Goal: Information Seeking & Learning: Compare options

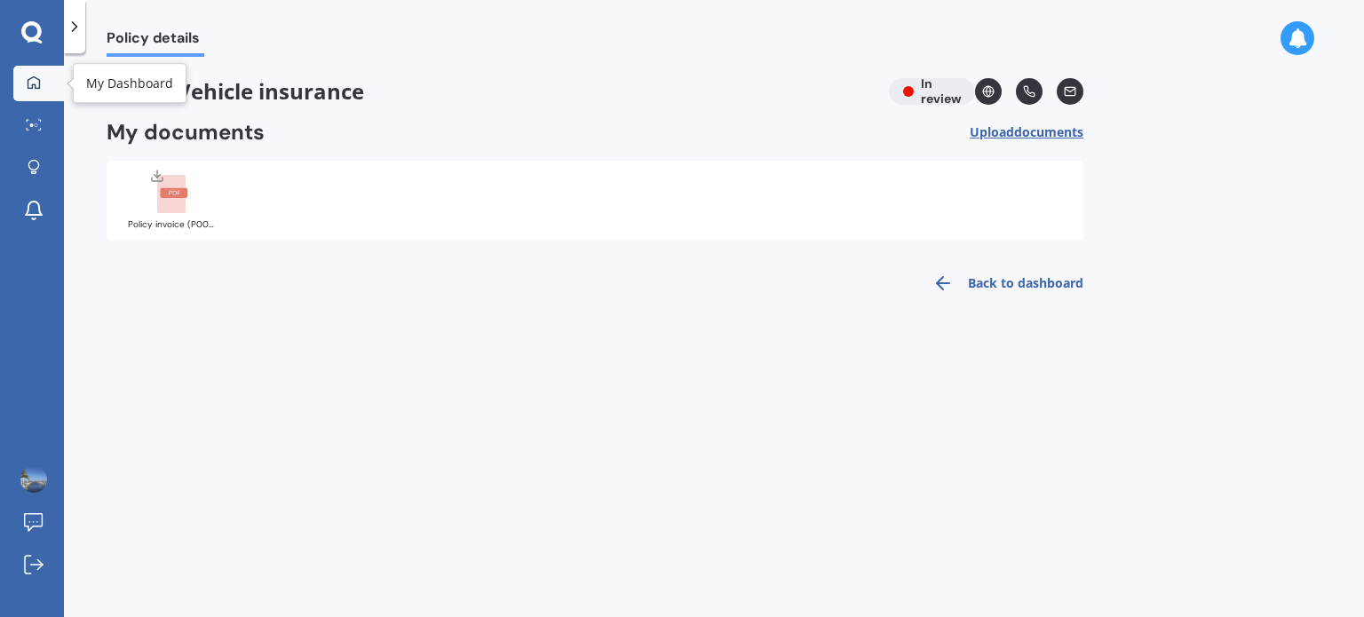
click at [31, 82] on icon at bounding box center [34, 82] width 14 height 14
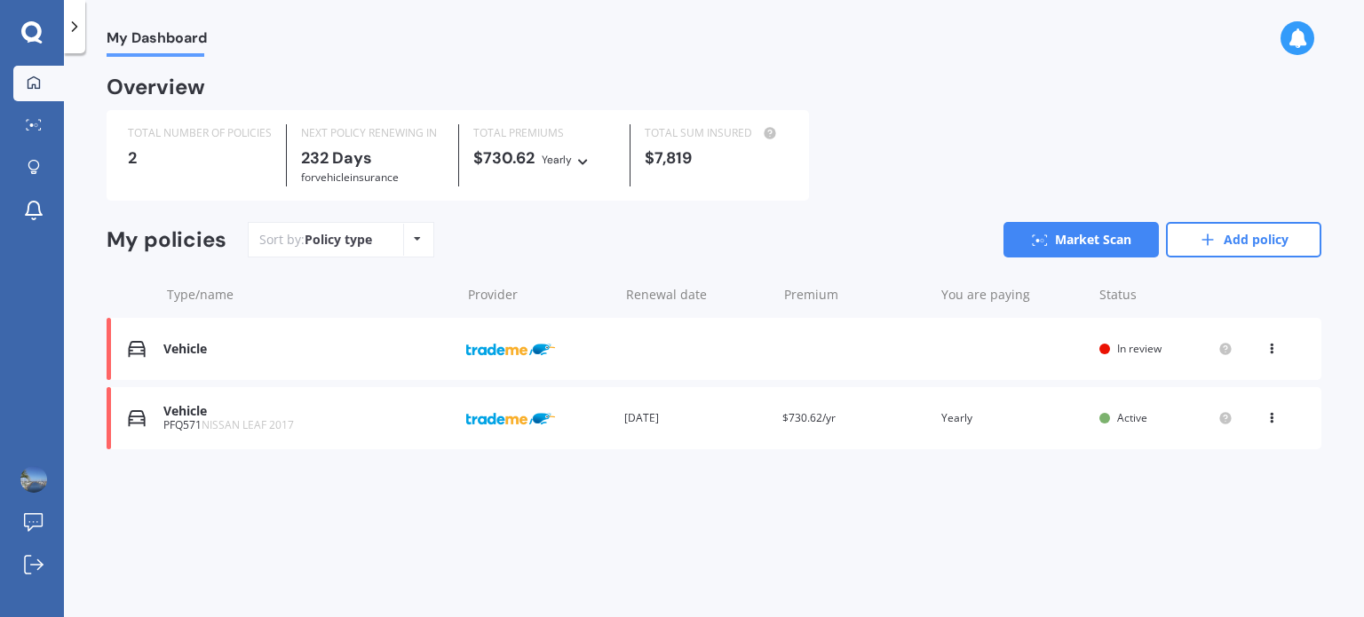
click at [827, 341] on div "Vehicle Provider Renewal date Premium You are paying Status In review View opti…" at bounding box center [714, 349] width 1215 height 62
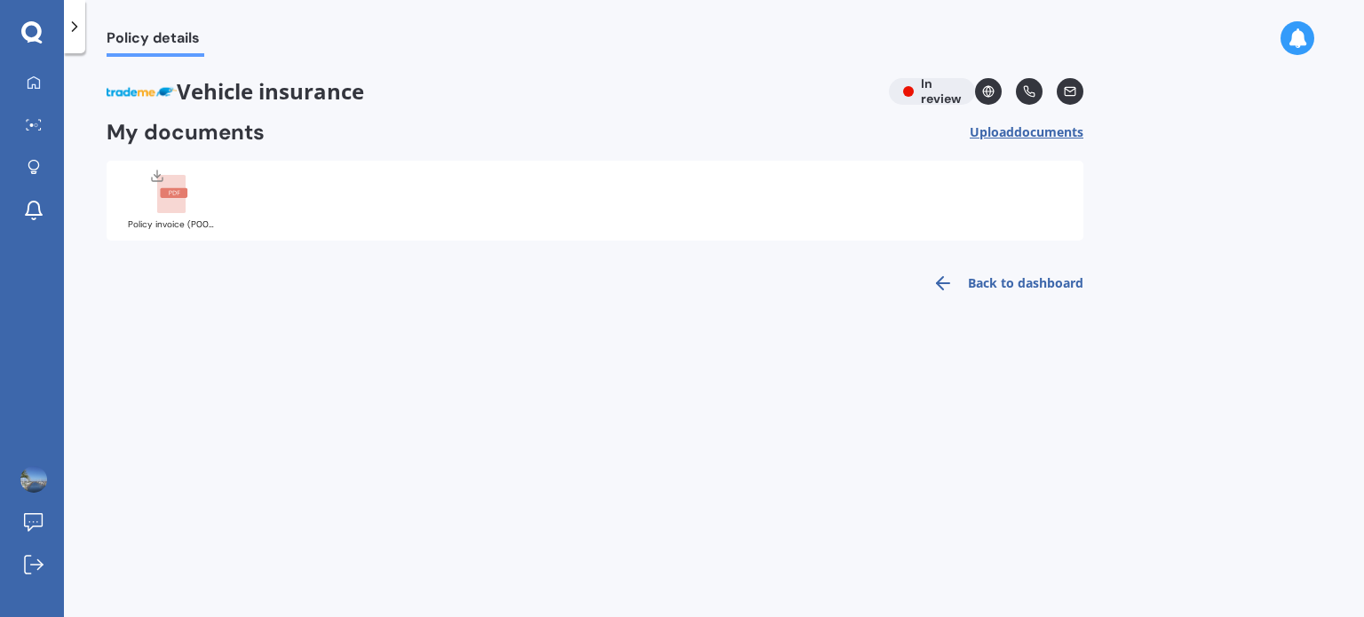
click at [1025, 283] on link "Back to dashboard" at bounding box center [1003, 283] width 162 height 43
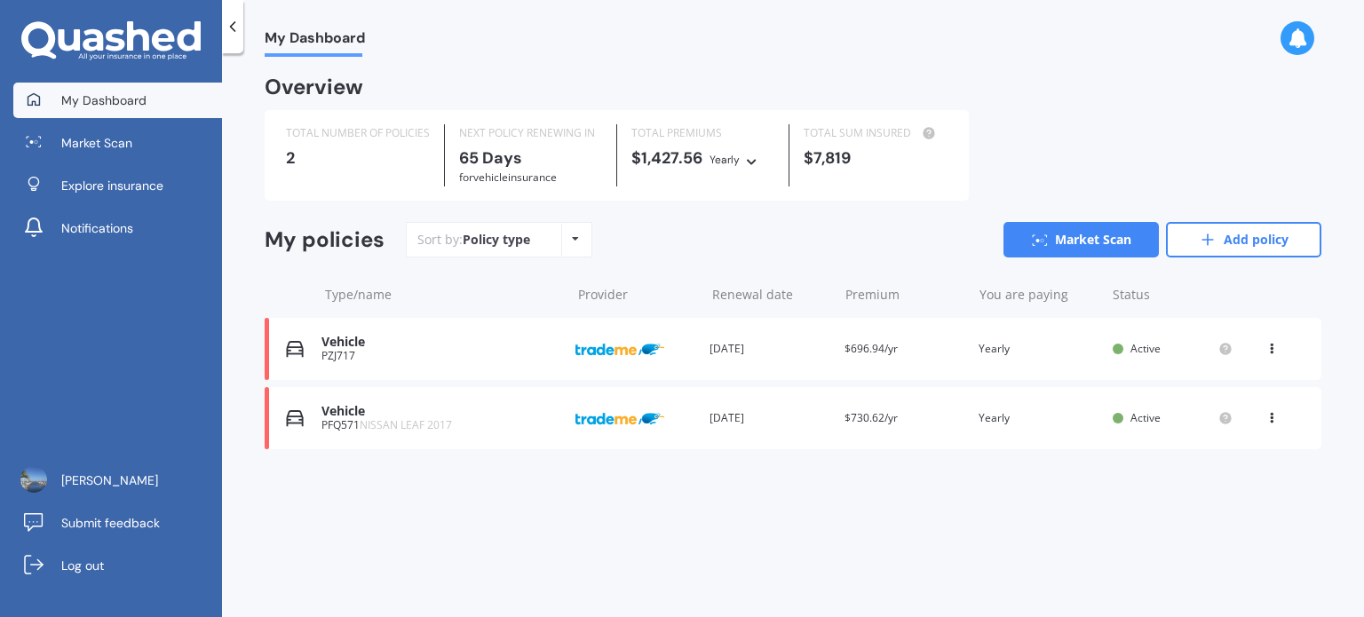
click at [401, 352] on div "PZJ717" at bounding box center [441, 356] width 240 height 12
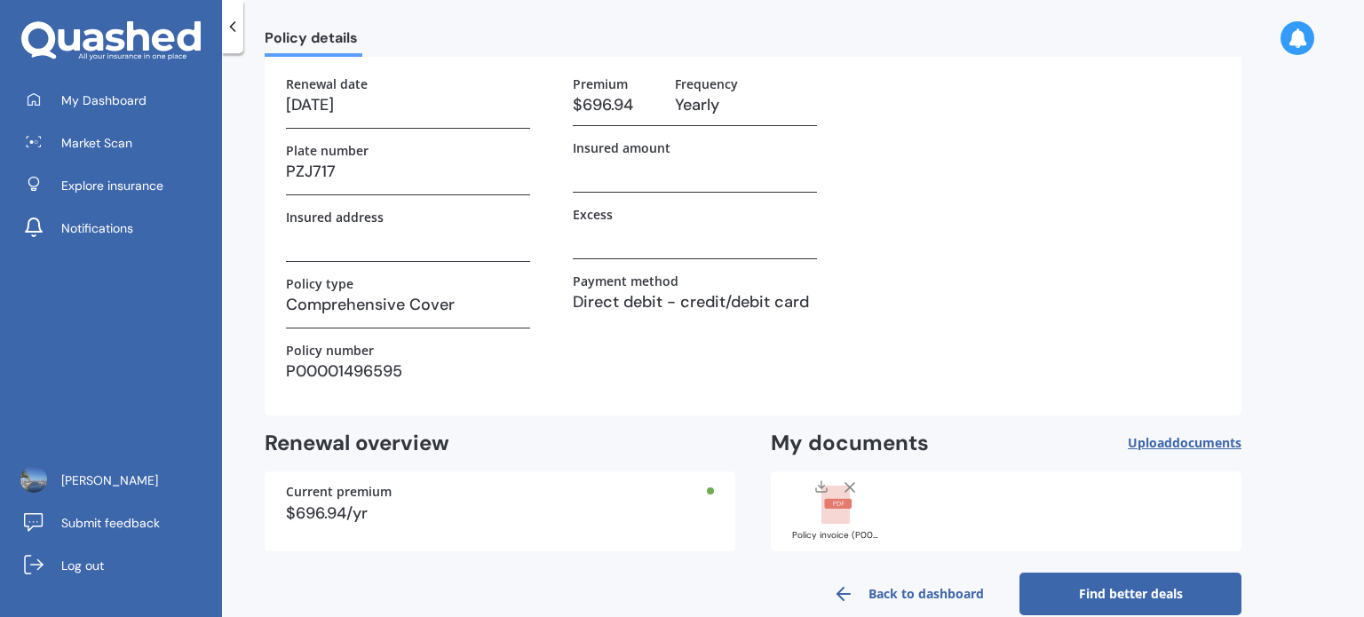
scroll to position [130, 0]
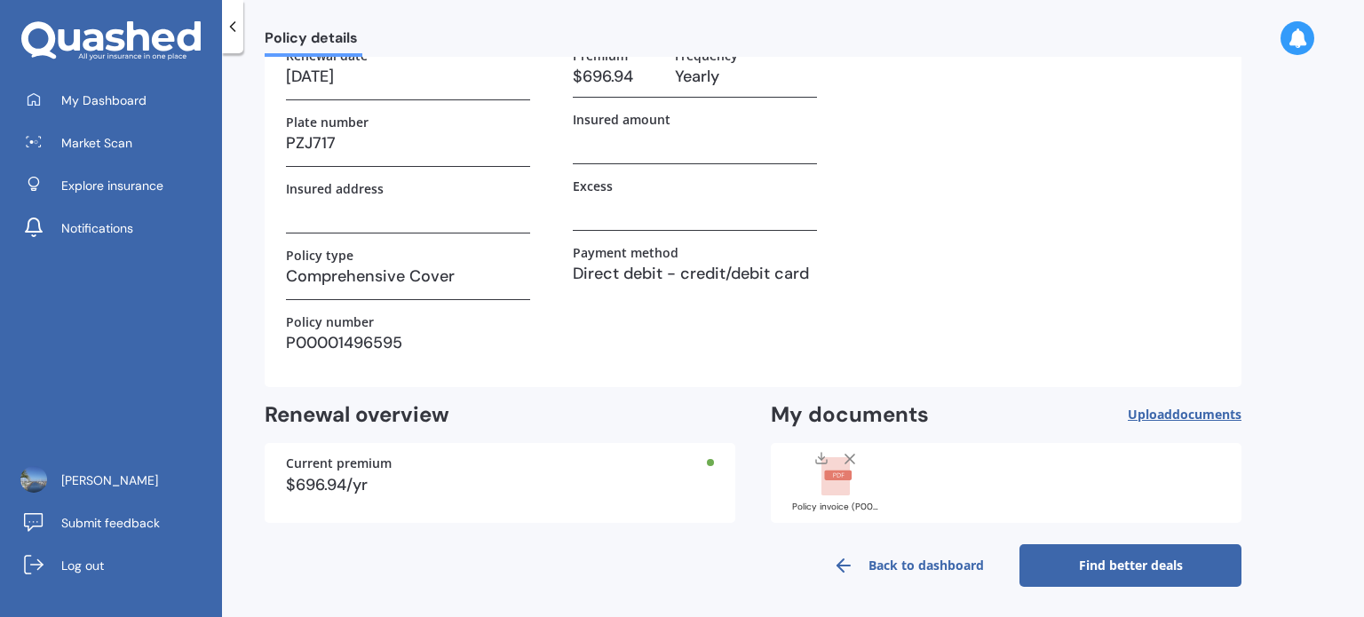
click at [1099, 570] on link "Find better deals" at bounding box center [1130, 565] width 222 height 43
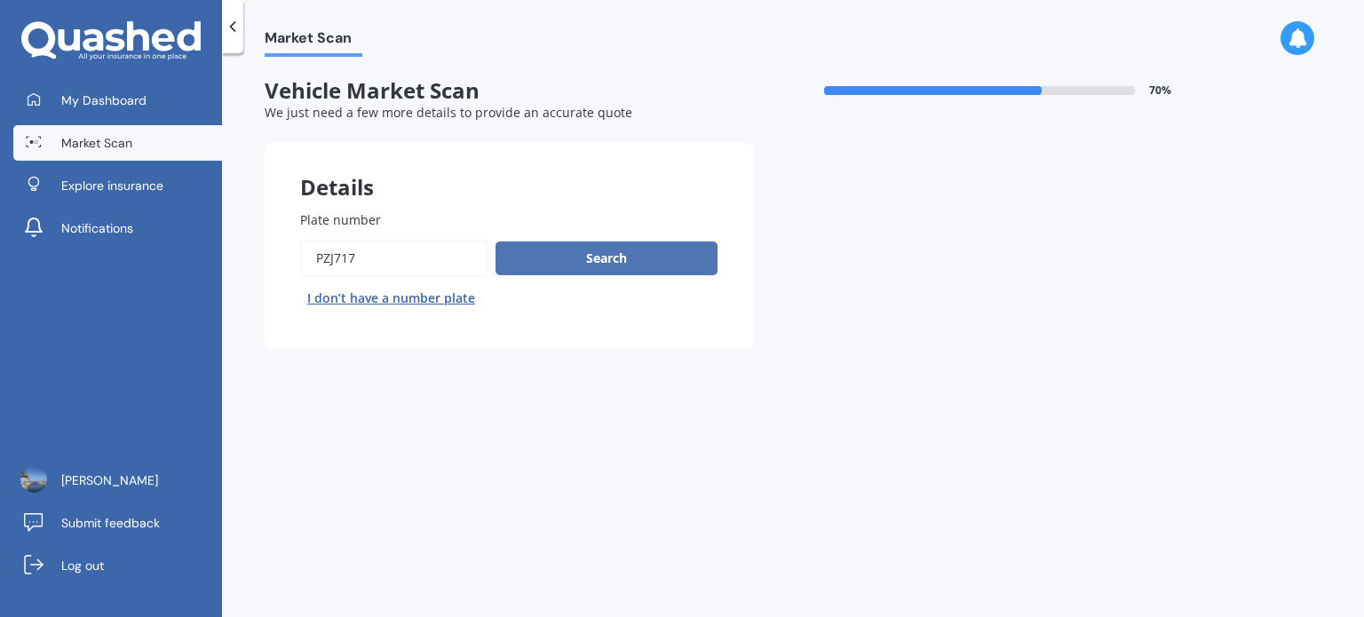
click at [589, 258] on button "Search" at bounding box center [606, 259] width 222 height 34
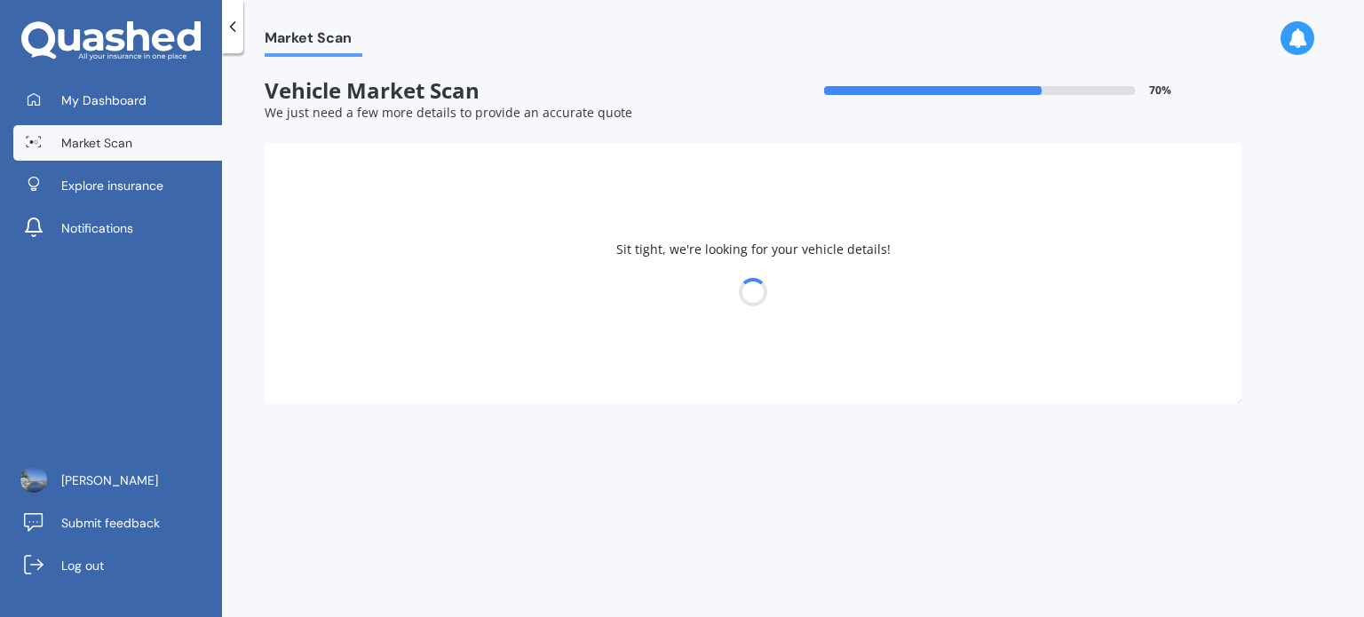
select select "TOYOTA"
select select "SPADE"
select select "07"
select select "08"
select select "1981"
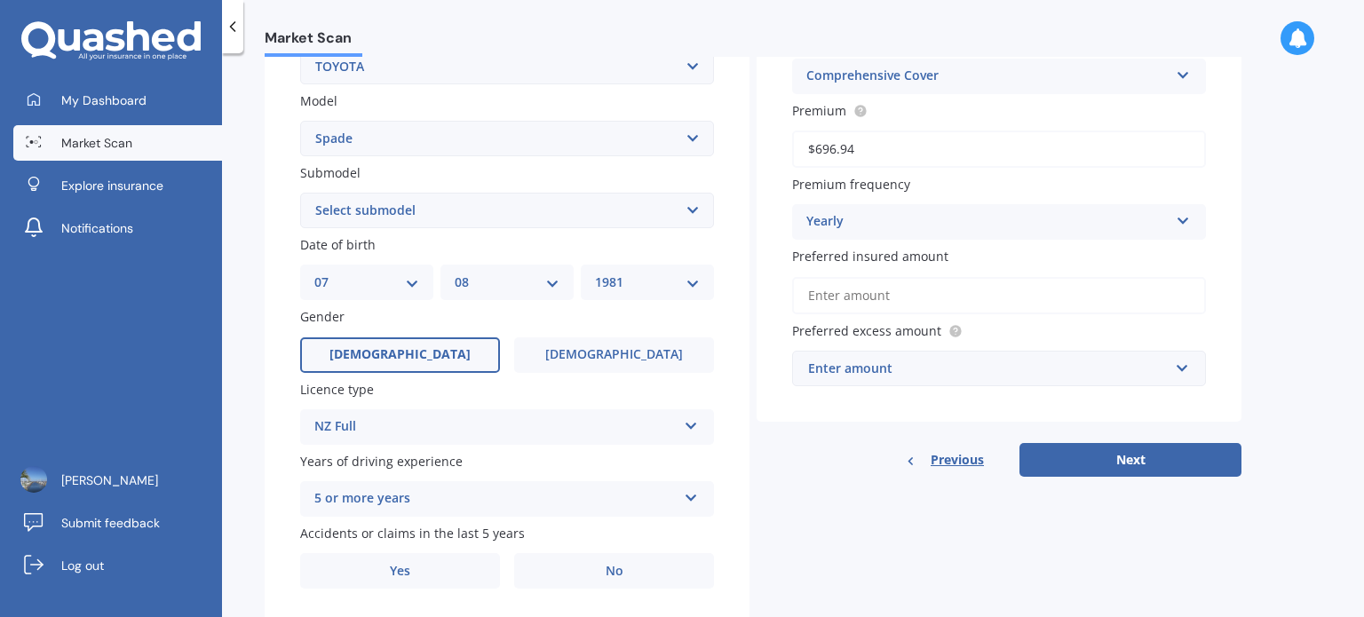
scroll to position [428, 0]
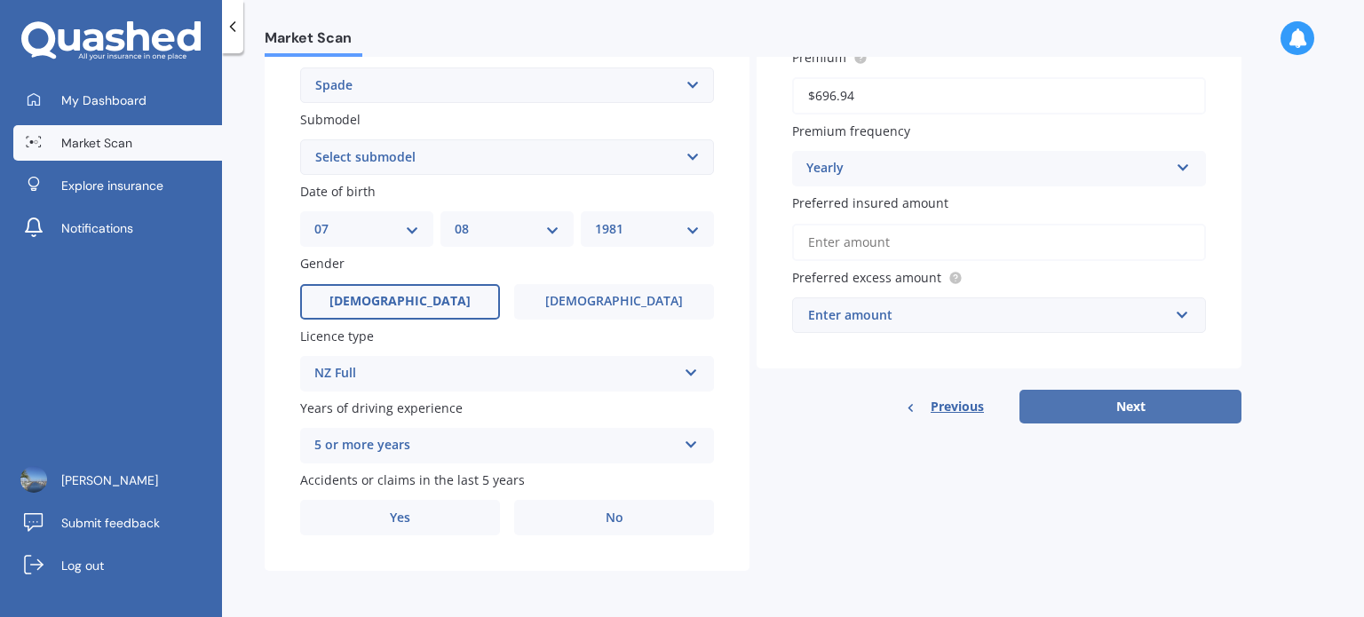
click at [1147, 395] on button "Next" at bounding box center [1130, 407] width 222 height 34
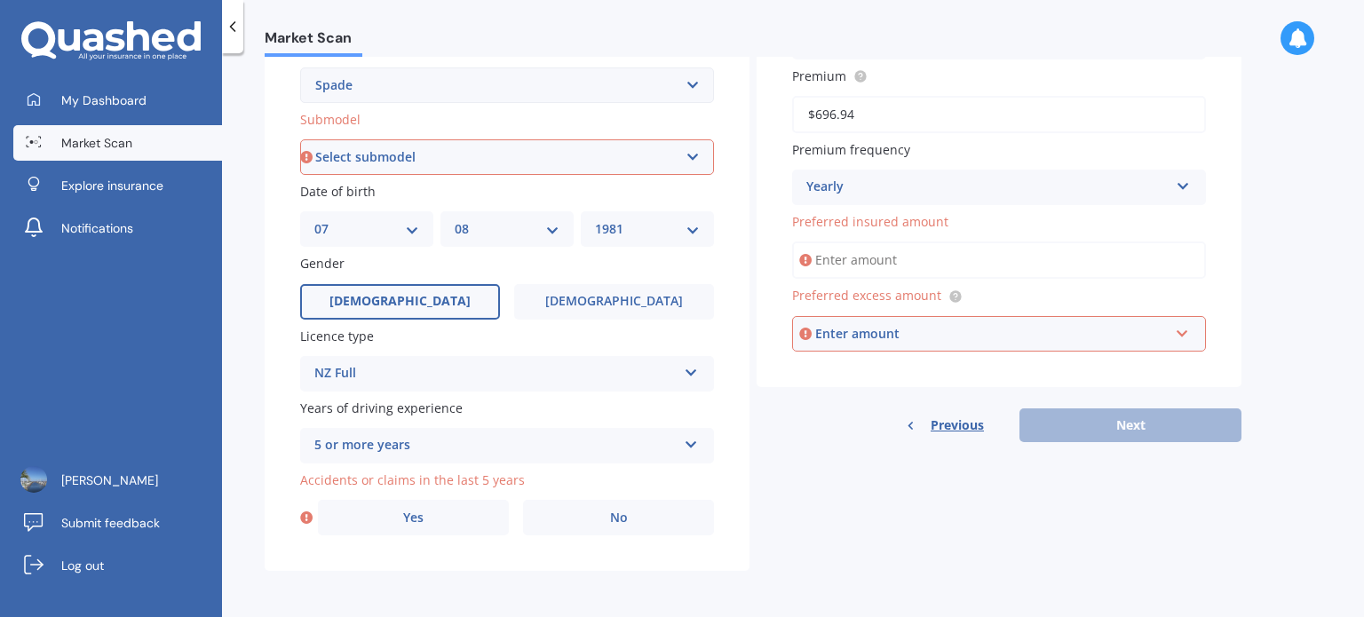
click at [853, 262] on input "Preferred insured amount" at bounding box center [999, 260] width 414 height 37
click at [379, 159] on select "Select submodel (All)" at bounding box center [507, 157] width 414 height 36
click at [375, 91] on select "Select model 4 Runner 86 [PERSON_NAME] Alphard Altezza Aqua Aristo Aurion Auris…" at bounding box center [507, 85] width 414 height 36
click at [342, 156] on select "Select submodel (All)" at bounding box center [507, 157] width 414 height 36
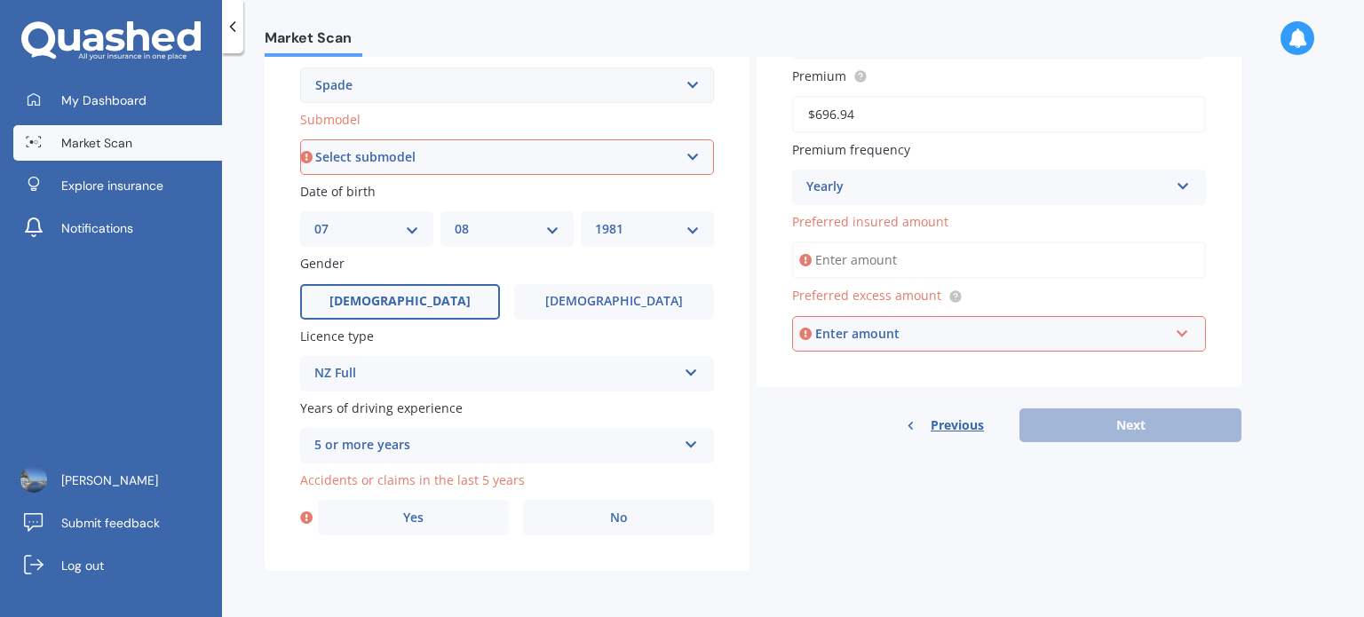
select select "(ALL)"
click at [300, 139] on select "Select submodel (All)" at bounding box center [507, 157] width 414 height 36
click at [830, 256] on input "Preferred insured amount" at bounding box center [999, 260] width 414 height 37
paste input "$6,245"
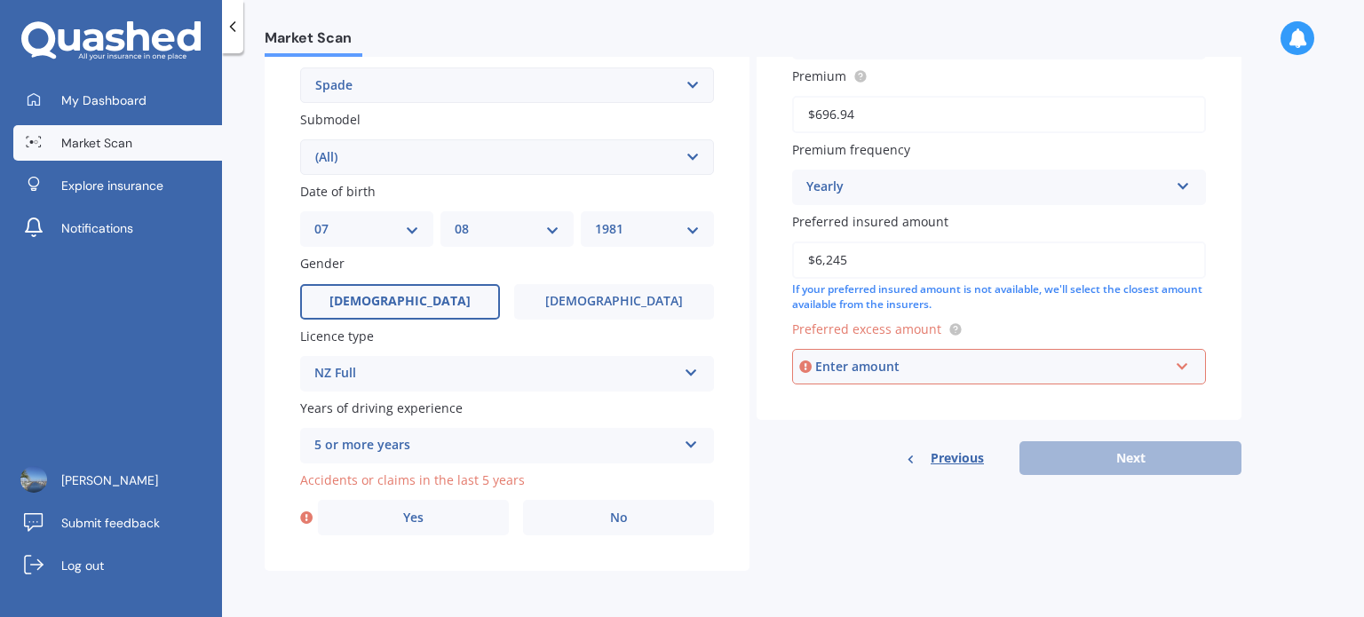
type input "$6,245"
click at [859, 371] on div "Enter amount" at bounding box center [991, 367] width 353 height 20
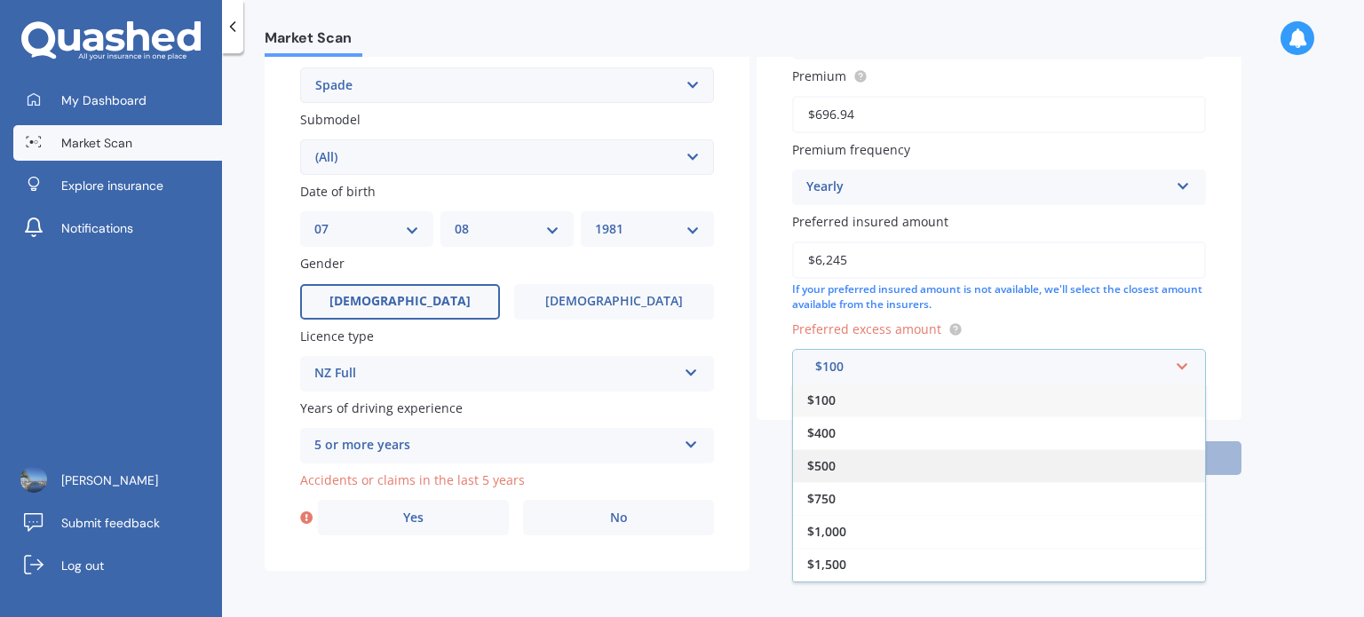
click at [825, 466] on span "$500" at bounding box center [821, 465] width 28 height 17
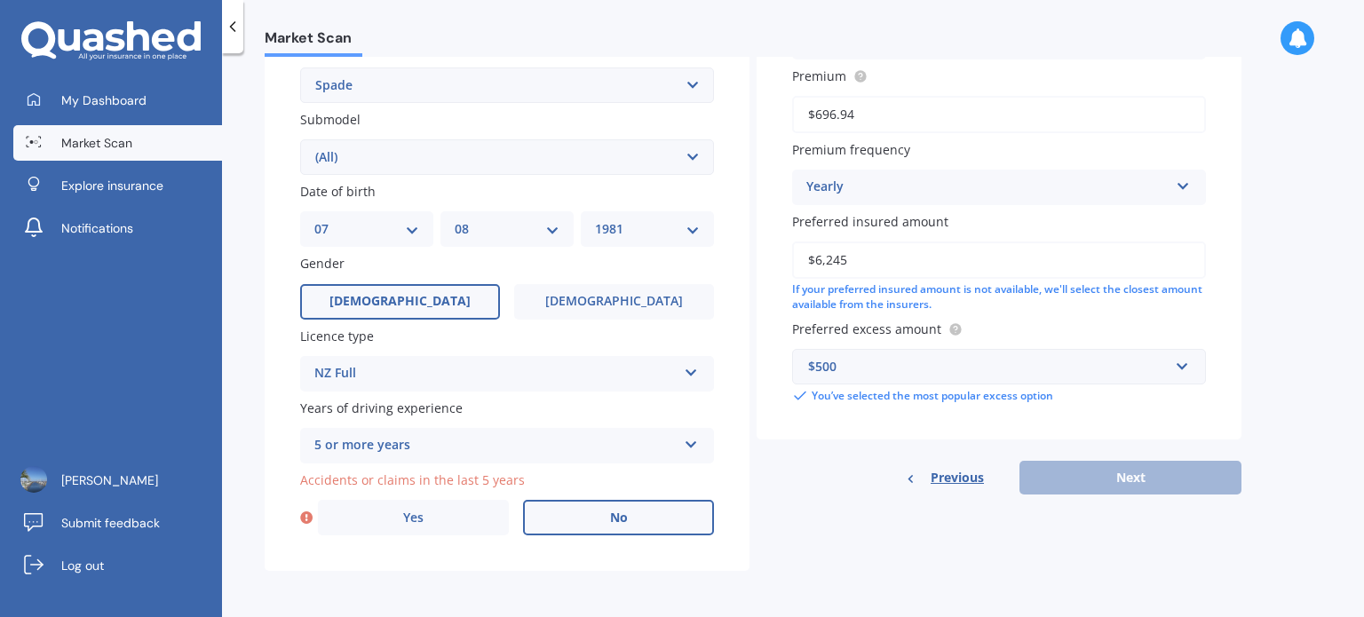
click at [574, 517] on label "No" at bounding box center [618, 518] width 191 height 36
click at [0, 0] on input "No" at bounding box center [0, 0] width 0 height 0
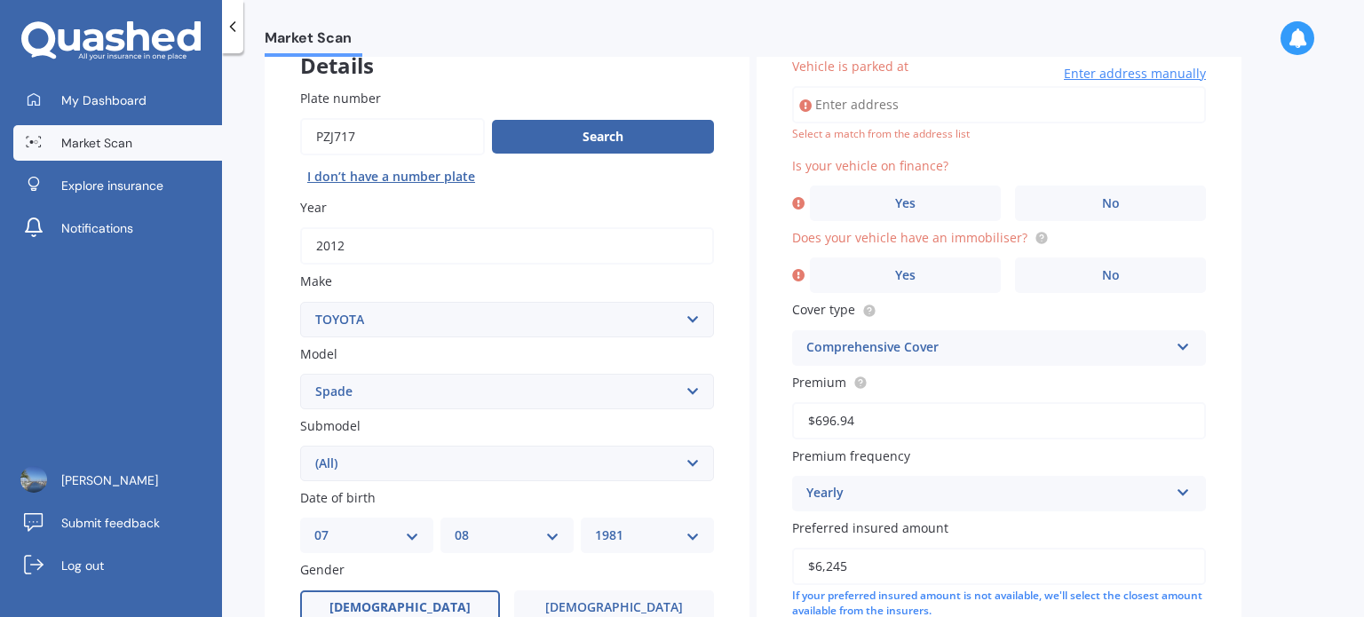
scroll to position [121, 0]
click at [899, 104] on input "Vehicle is parked at" at bounding box center [999, 105] width 414 height 37
type input "0"
type input "[STREET_ADDRESS]"
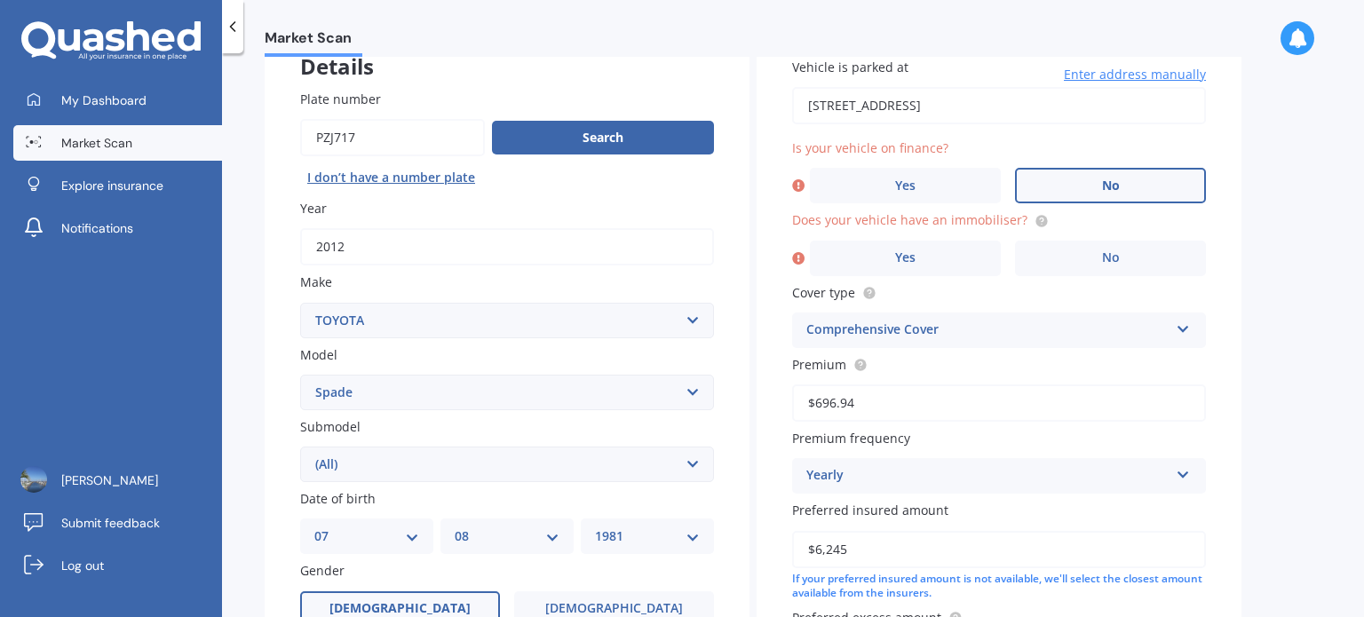
click at [1075, 178] on label "No" at bounding box center [1110, 186] width 191 height 36
click at [0, 0] on input "No" at bounding box center [0, 0] width 0 height 0
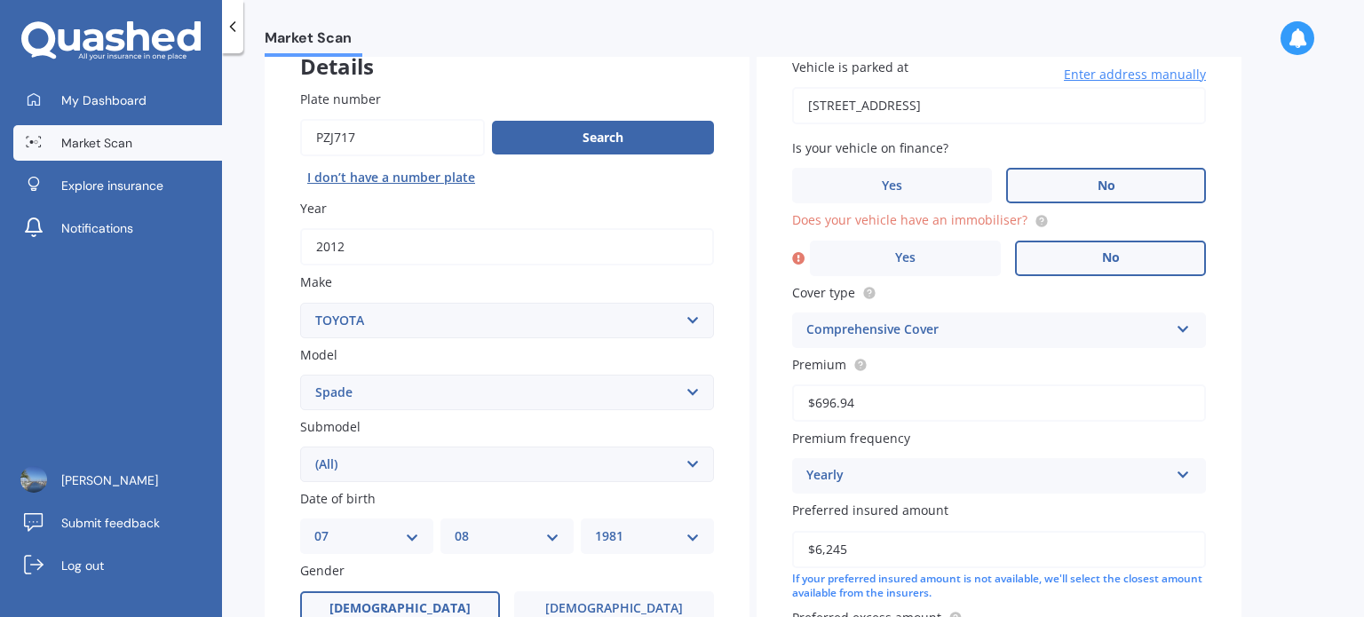
click at [1090, 255] on label "No" at bounding box center [1110, 259] width 191 height 36
click at [0, 0] on input "No" at bounding box center [0, 0] width 0 height 0
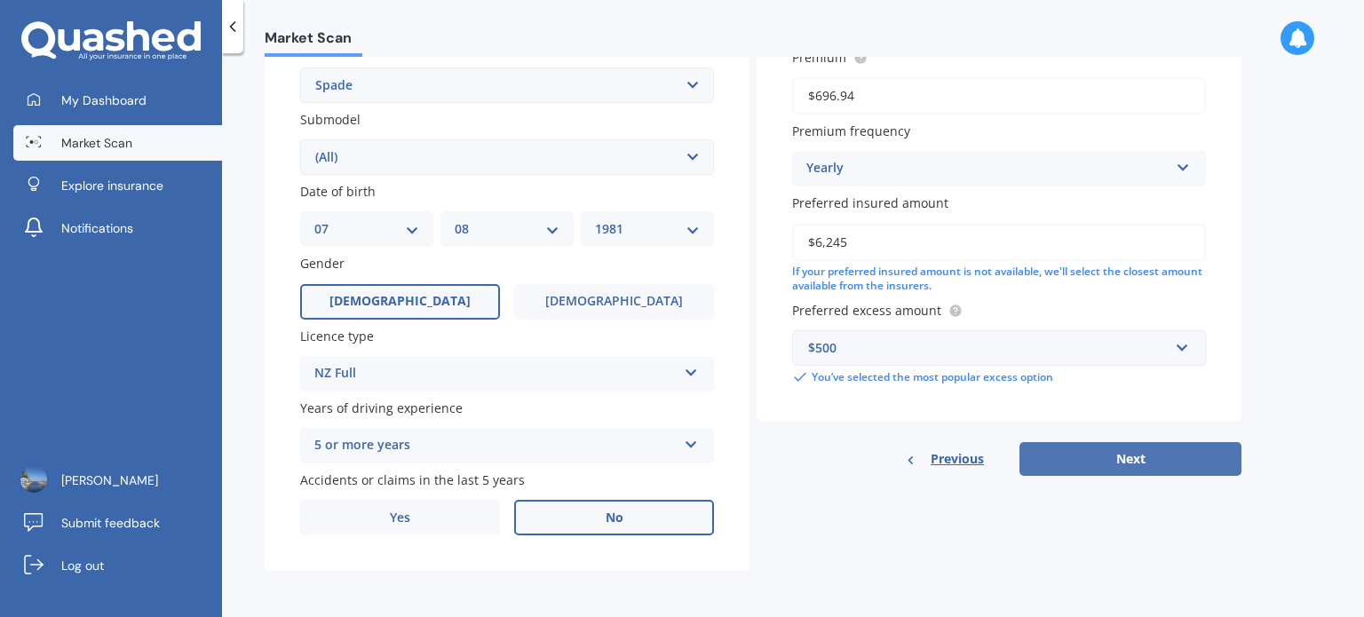
click at [1128, 455] on button "Next" at bounding box center [1130, 459] width 222 height 34
select select "07"
select select "08"
select select "1981"
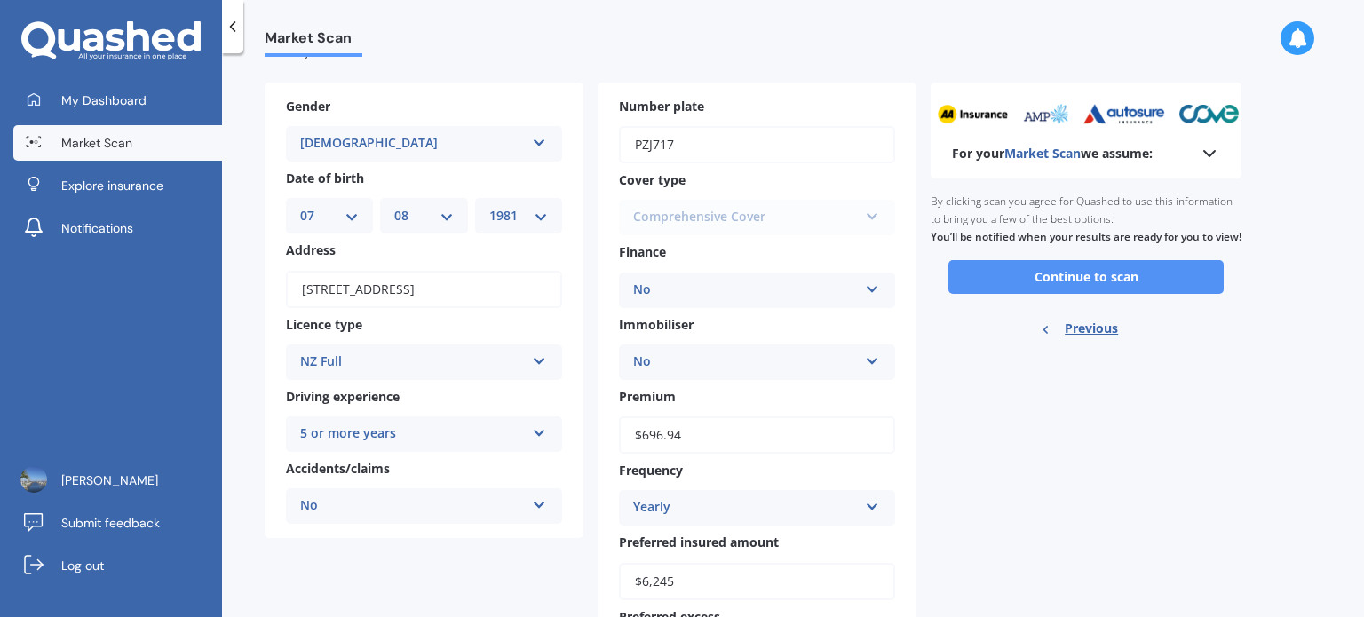
scroll to position [0, 0]
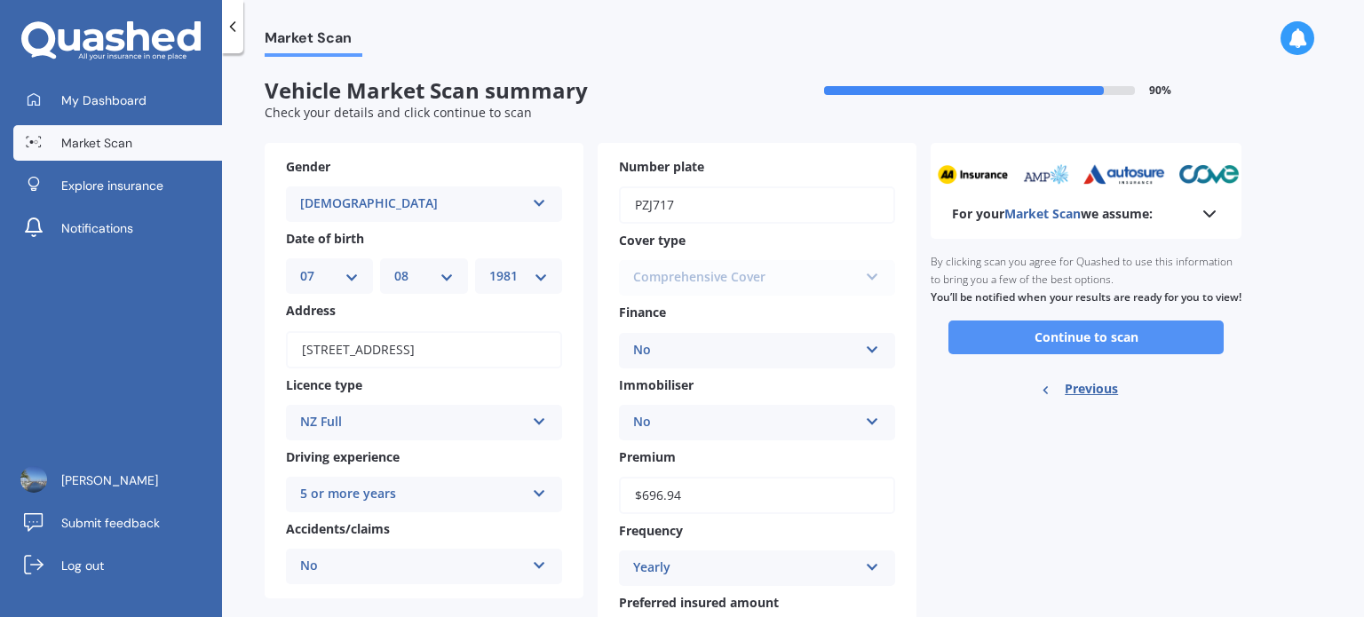
click at [1044, 345] on button "Continue to scan" at bounding box center [1085, 338] width 275 height 34
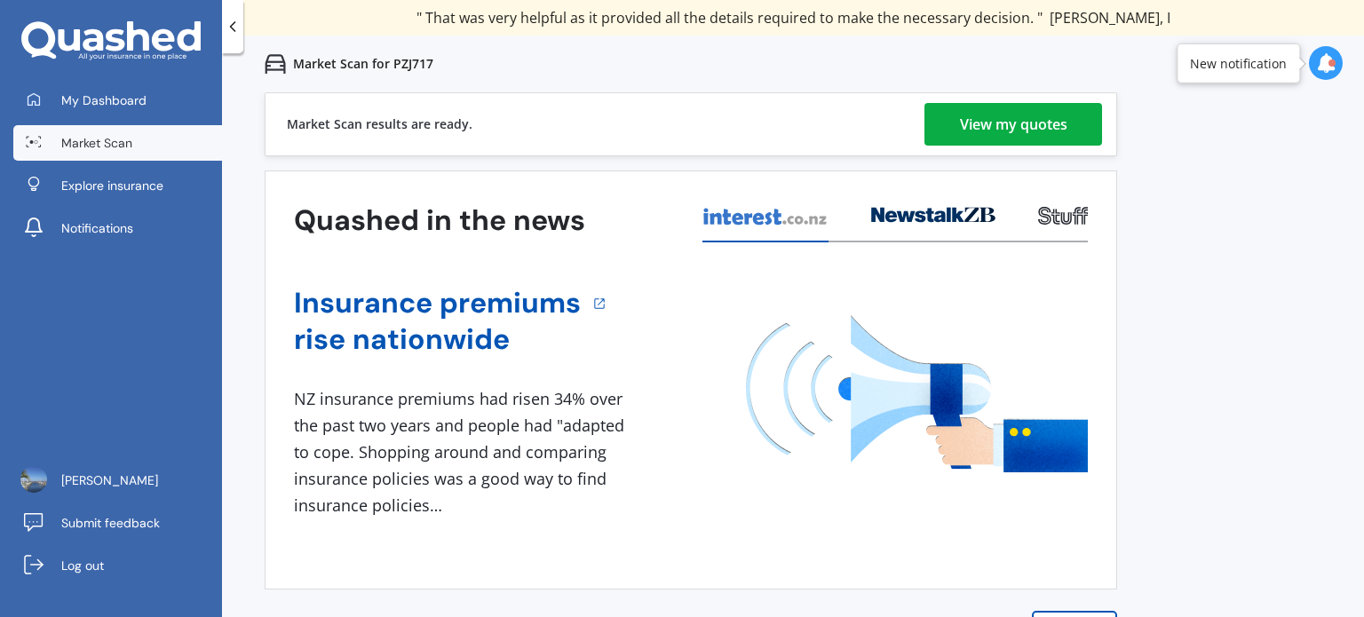
click at [955, 133] on link "View my quotes" at bounding box center [1013, 124] width 178 height 43
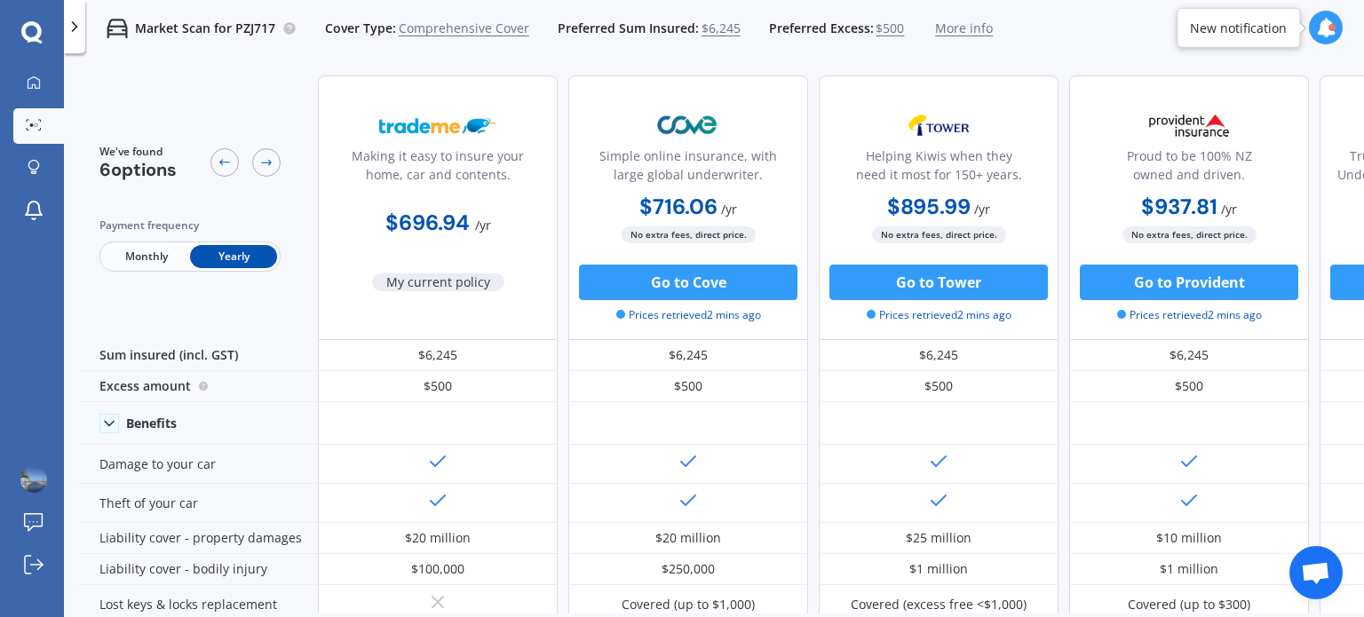
click at [711, 28] on span "$6,245" at bounding box center [720, 29] width 39 height 18
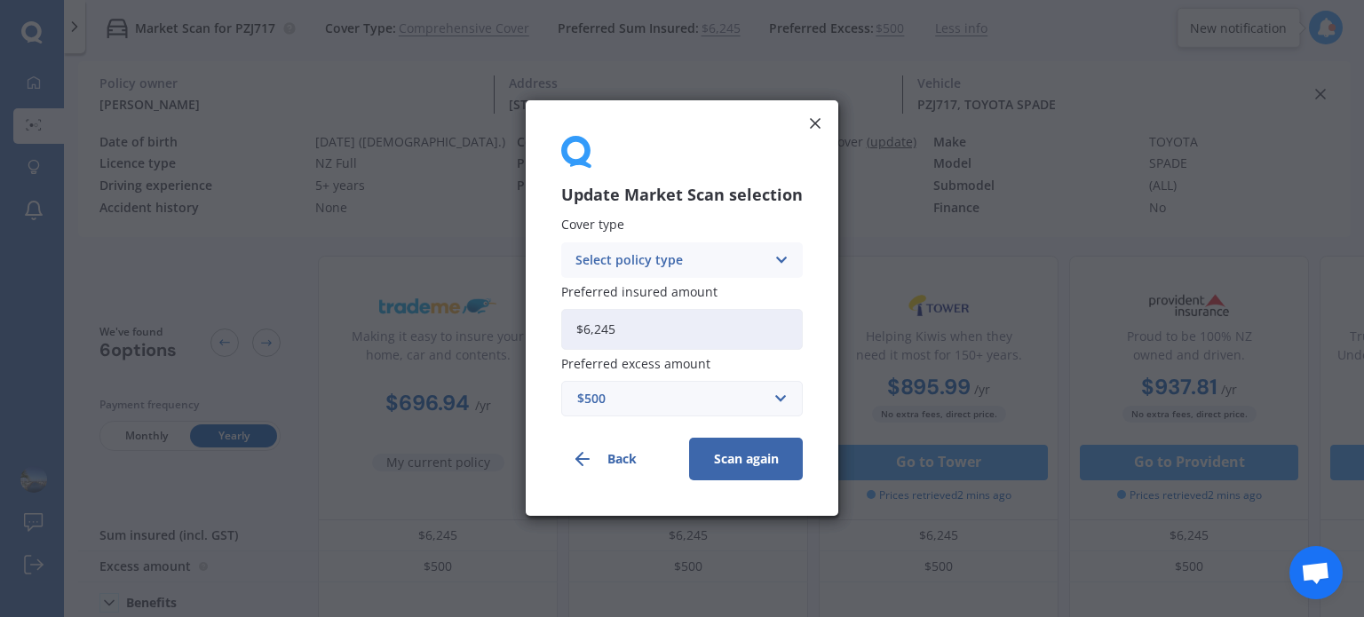
drag, startPoint x: 644, startPoint y: 340, endPoint x: 564, endPoint y: 340, distance: 79.9
click at [564, 340] on input "$6,245" at bounding box center [682, 329] width 242 height 41
type input "$8,000"
click at [732, 461] on button "Scan again" at bounding box center [746, 460] width 114 height 43
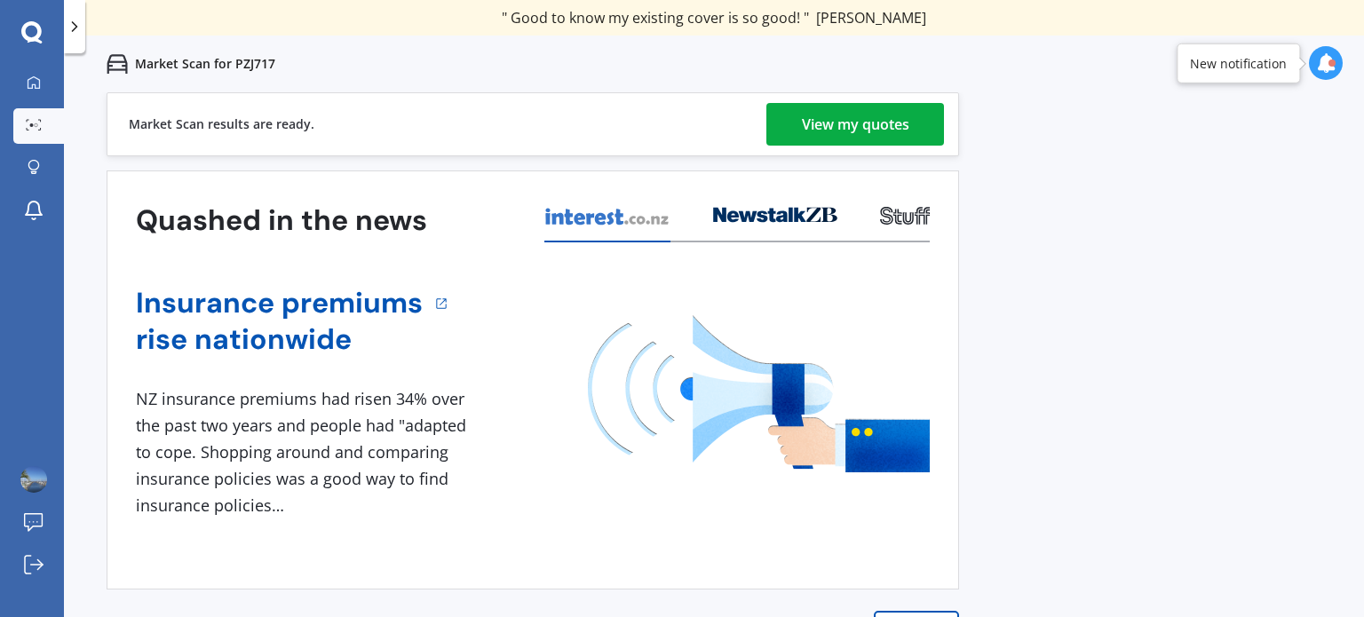
click at [799, 132] on link "View my quotes" at bounding box center [855, 124] width 178 height 43
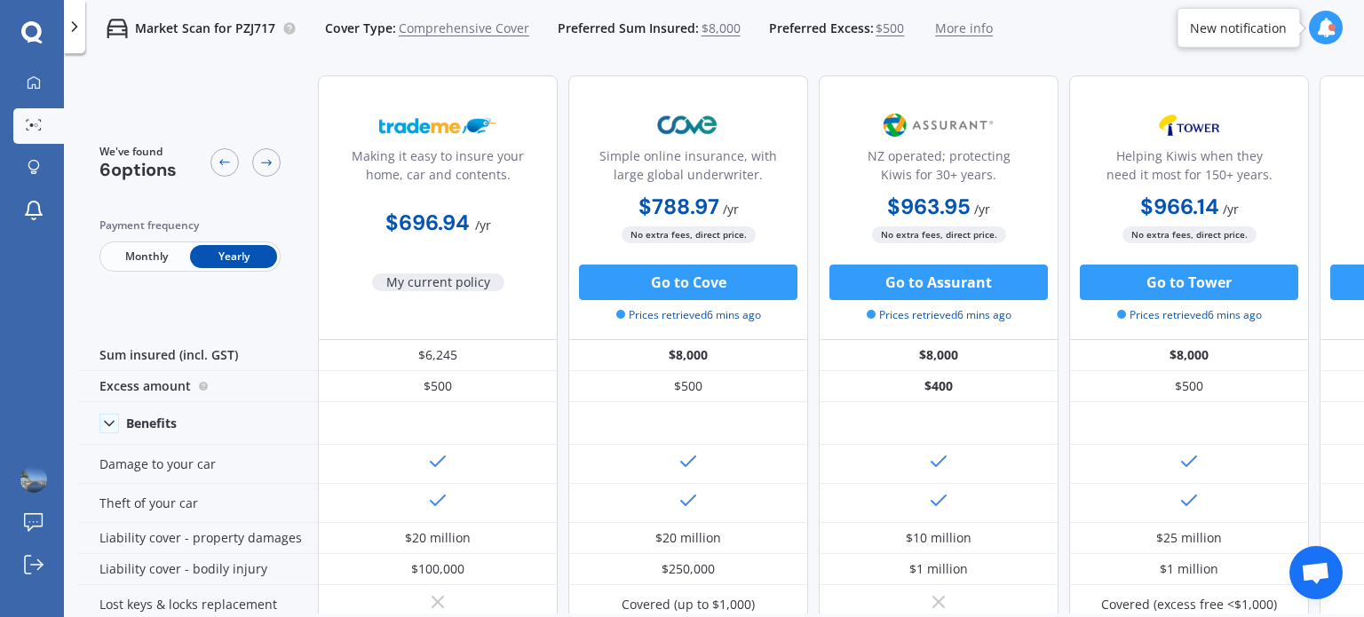
click at [716, 30] on span "$8,000" at bounding box center [720, 29] width 39 height 18
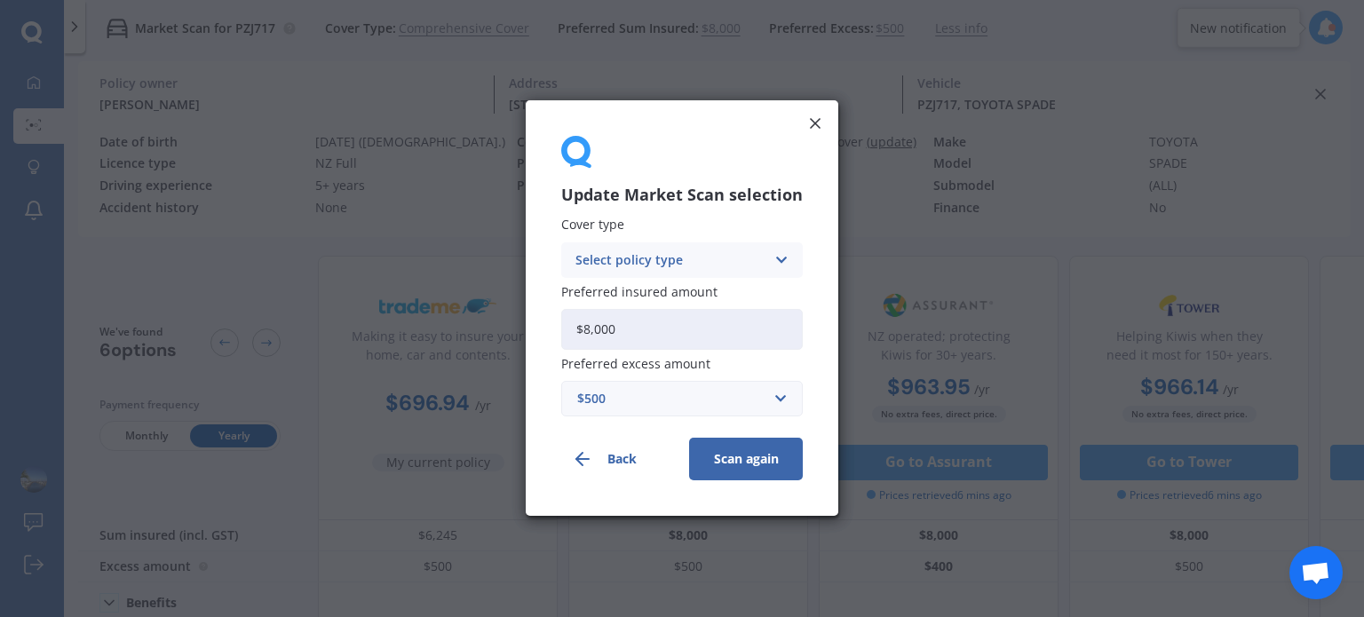
drag, startPoint x: 636, startPoint y: 330, endPoint x: 500, endPoint y: 333, distance: 135.9
click at [500, 333] on div "Update Market Scan selection Cover type Select policy type Comprehensive Third …" at bounding box center [682, 308] width 1364 height 617
paste input "6,245"
type input "$6,245"
click at [746, 458] on button "Scan again" at bounding box center [746, 460] width 114 height 43
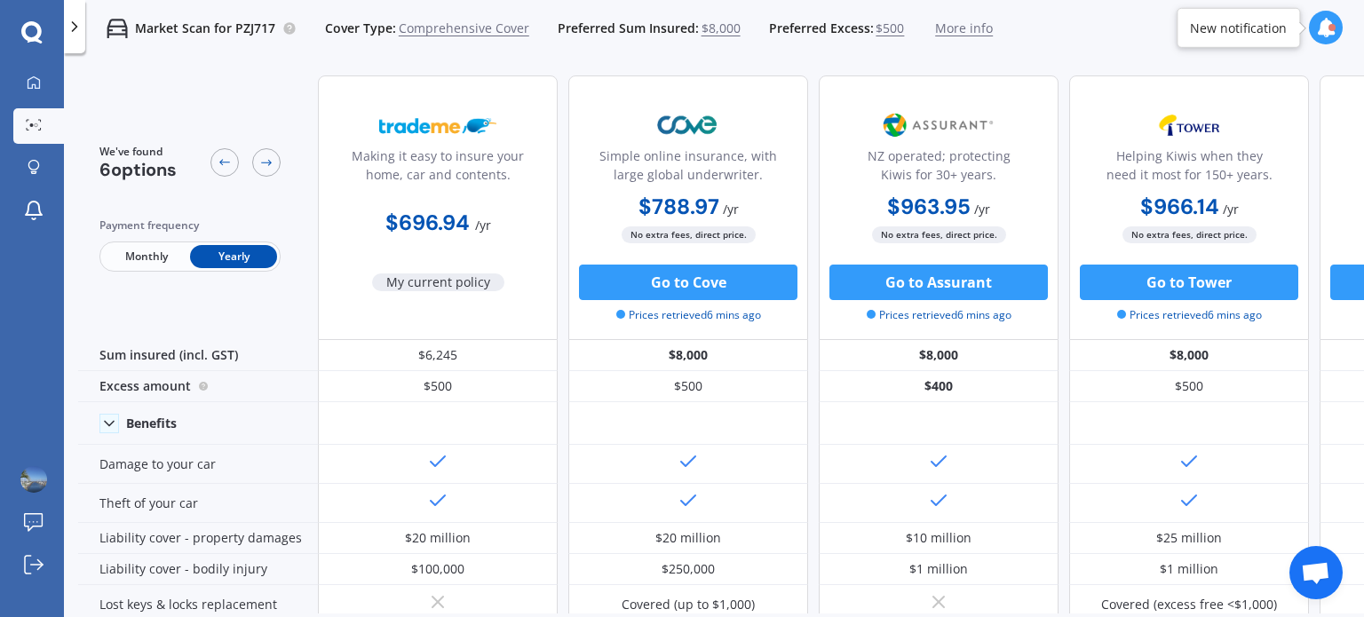
click at [707, 33] on span "$8,000" at bounding box center [720, 29] width 39 height 18
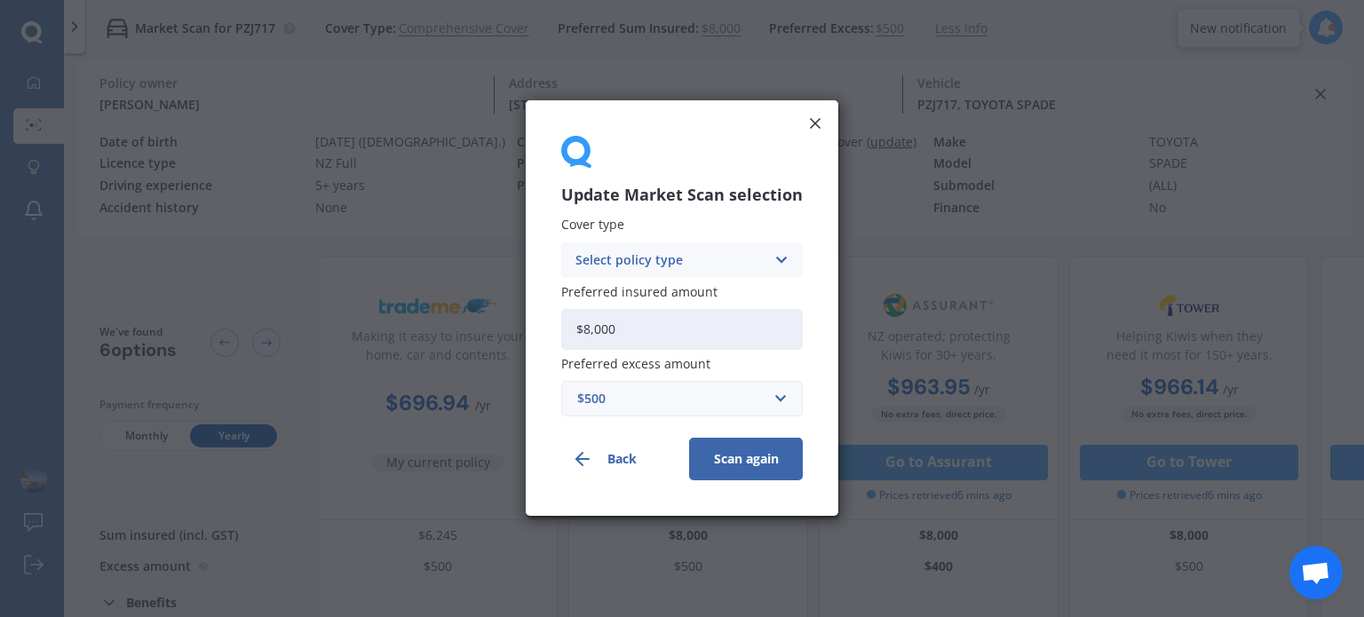
drag, startPoint x: 637, startPoint y: 331, endPoint x: 504, endPoint y: 326, distance: 132.4
click at [504, 326] on div "Update Market Scan selection Cover type Select policy type Comprehensive Third …" at bounding box center [682, 308] width 1364 height 617
paste input "6,245"
type input "$6,245"
click at [730, 453] on button "Scan again" at bounding box center [746, 460] width 114 height 43
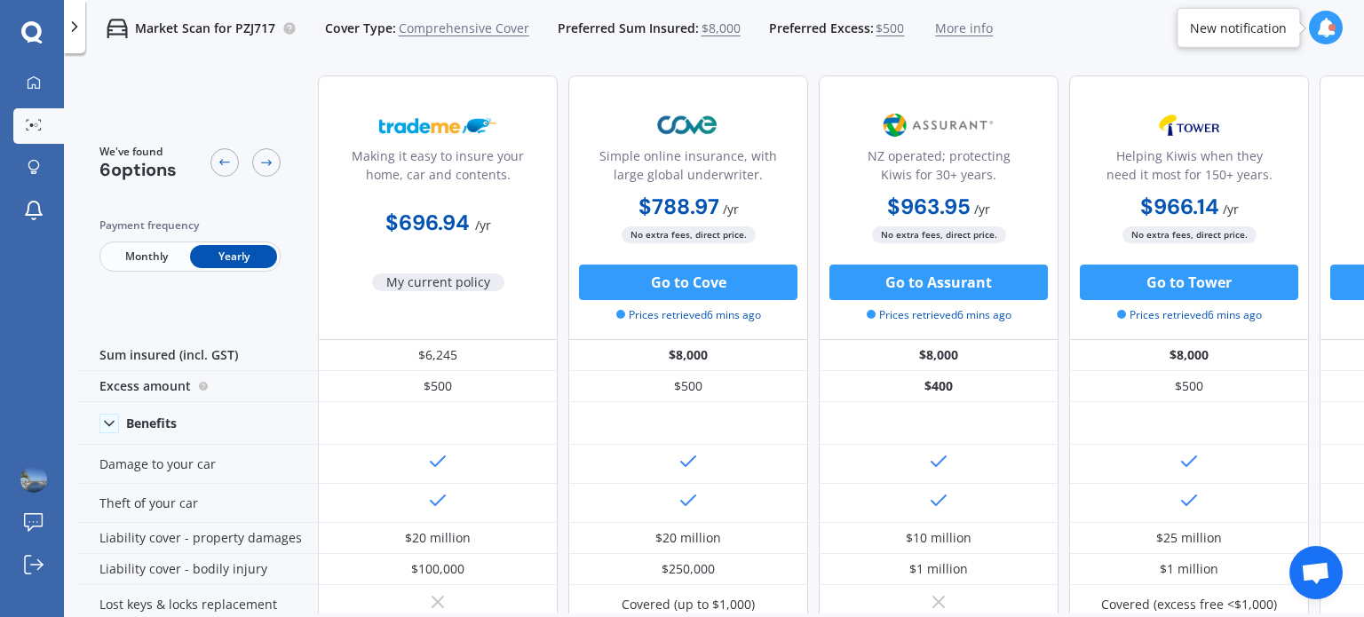
click at [27, 81] on icon at bounding box center [34, 82] width 14 height 14
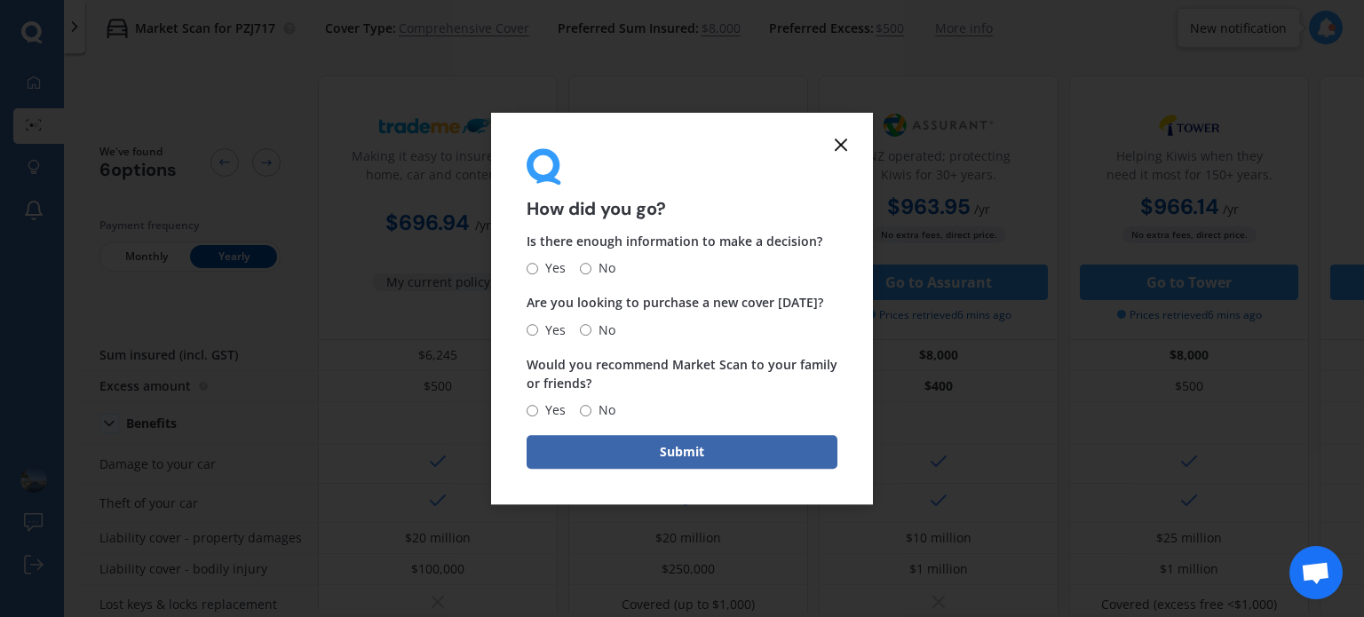
click at [842, 143] on line at bounding box center [840, 144] width 11 height 11
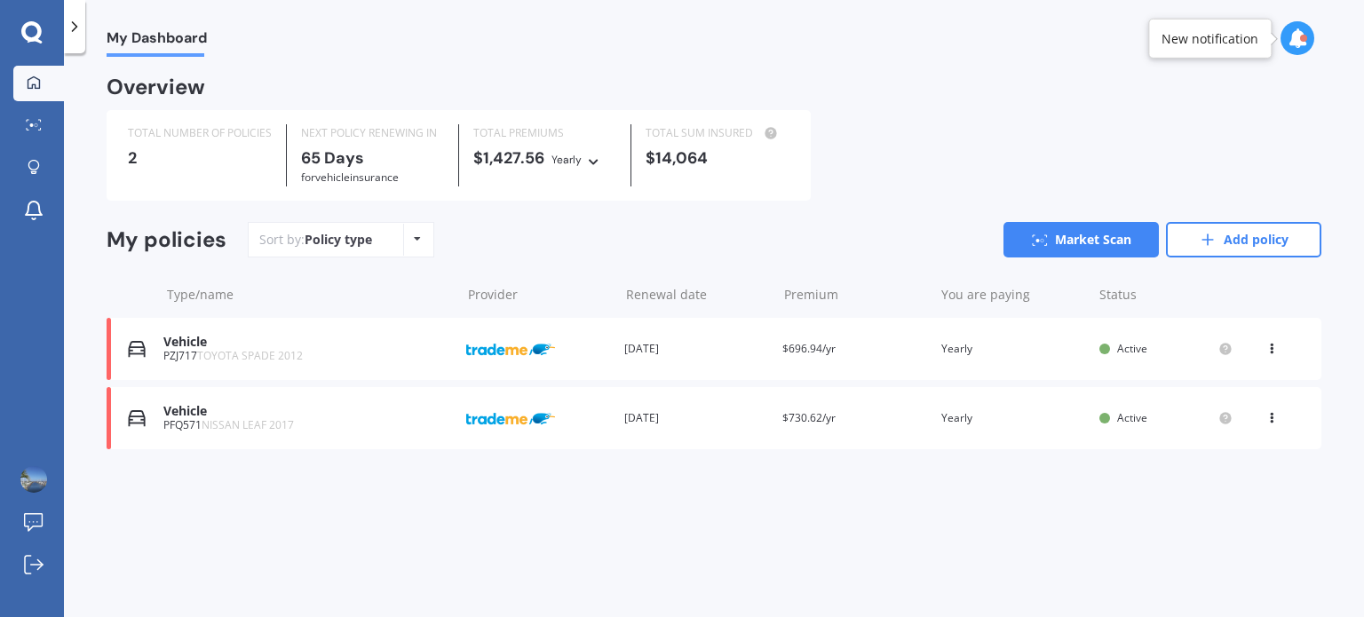
click at [36, 31] on icon at bounding box center [31, 32] width 21 height 23
click at [28, 83] on icon at bounding box center [34, 82] width 14 height 14
click at [669, 346] on div "Renewal date [DATE]" at bounding box center [696, 349] width 144 height 18
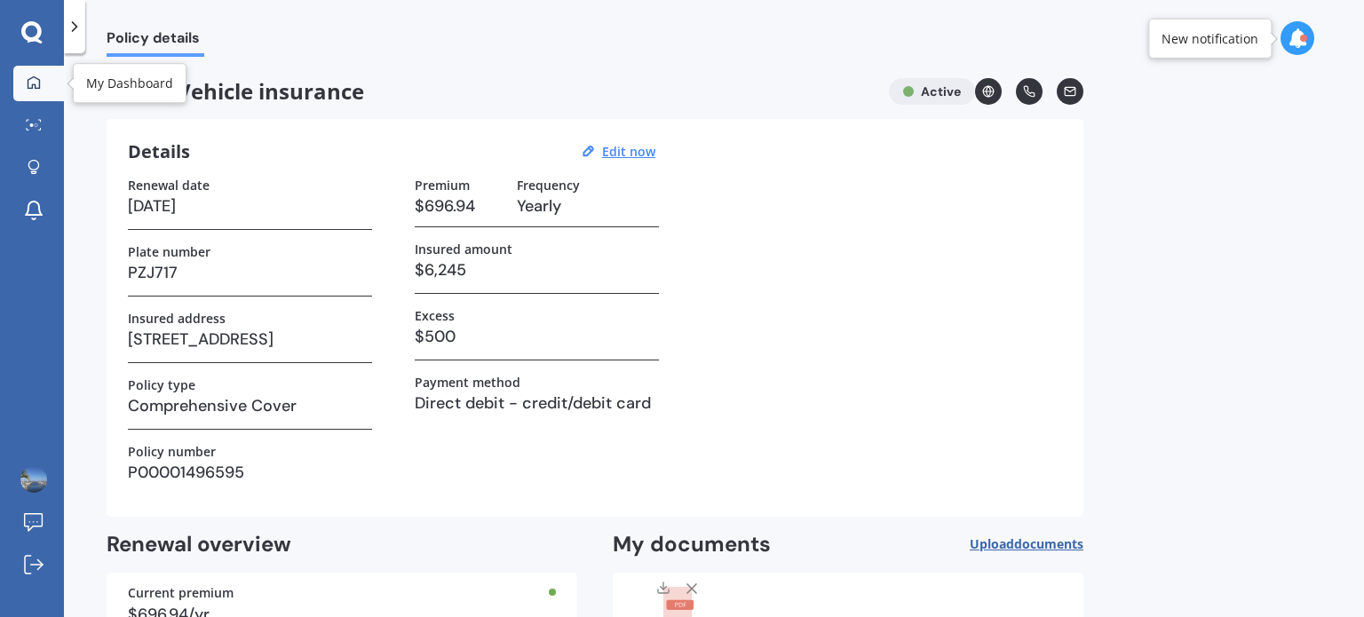
click at [32, 83] on icon at bounding box center [34, 81] width 12 height 12
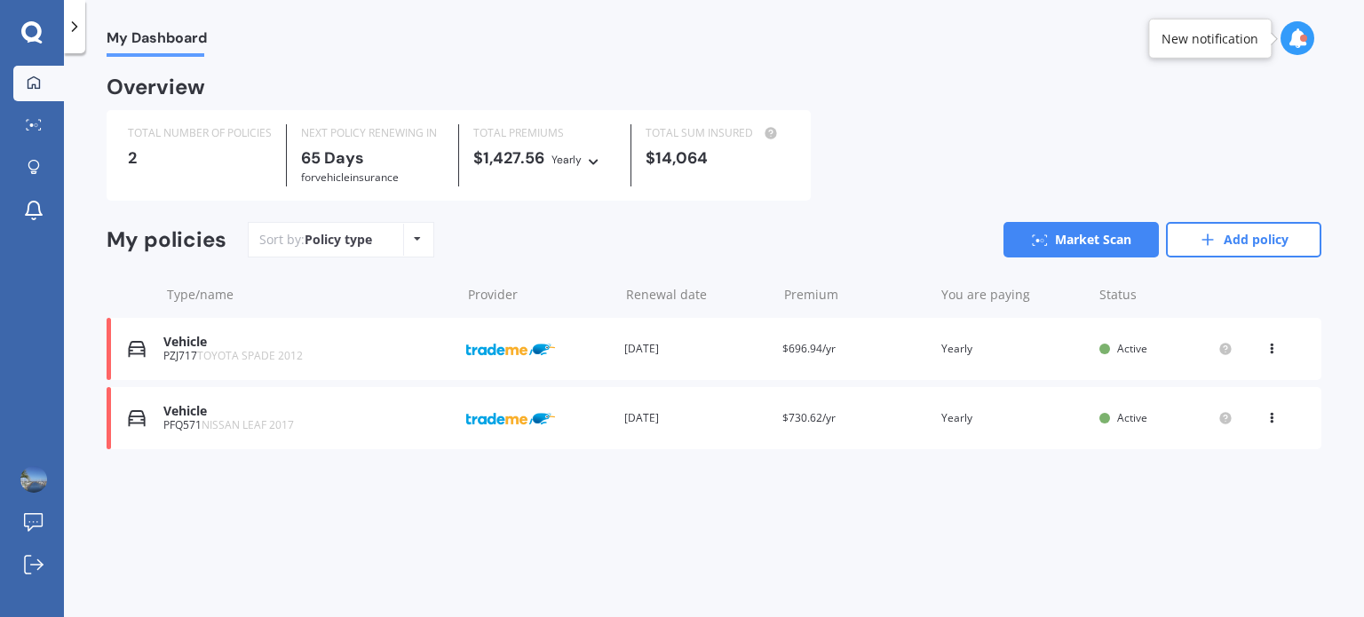
click at [1277, 347] on icon at bounding box center [1271, 345] width 12 height 11
click at [1142, 277] on div "Type/name Provider Renewal date Premium You are paying Status" at bounding box center [714, 295] width 1215 height 46
click at [1073, 242] on link "Market Scan" at bounding box center [1080, 240] width 155 height 36
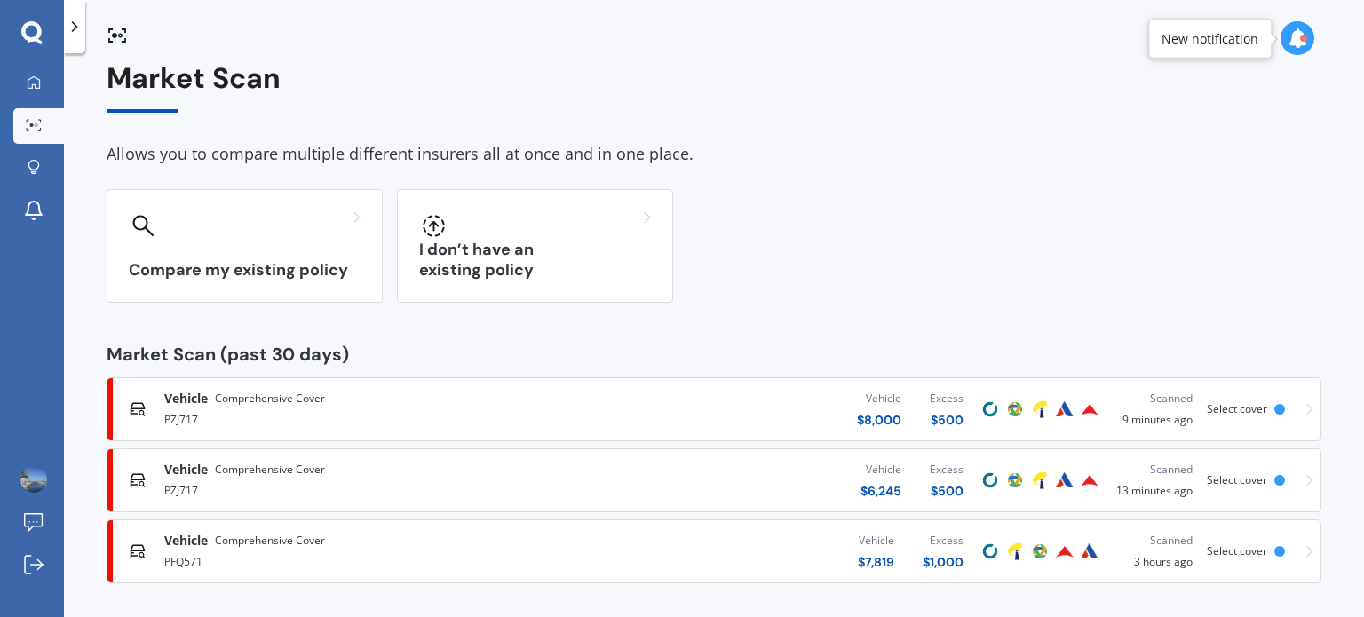
scroll to position [21, 0]
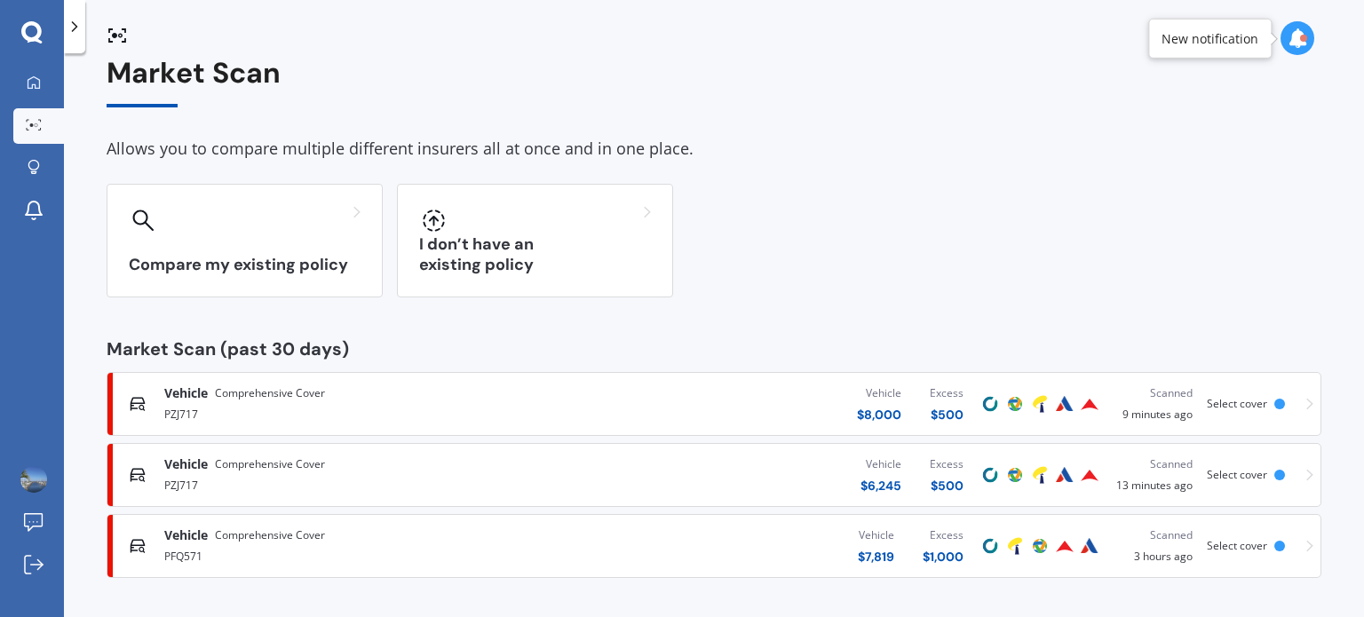
click at [686, 466] on div "Vehicle $ 6,245 Excess $ 500" at bounding box center [765, 474] width 424 height 53
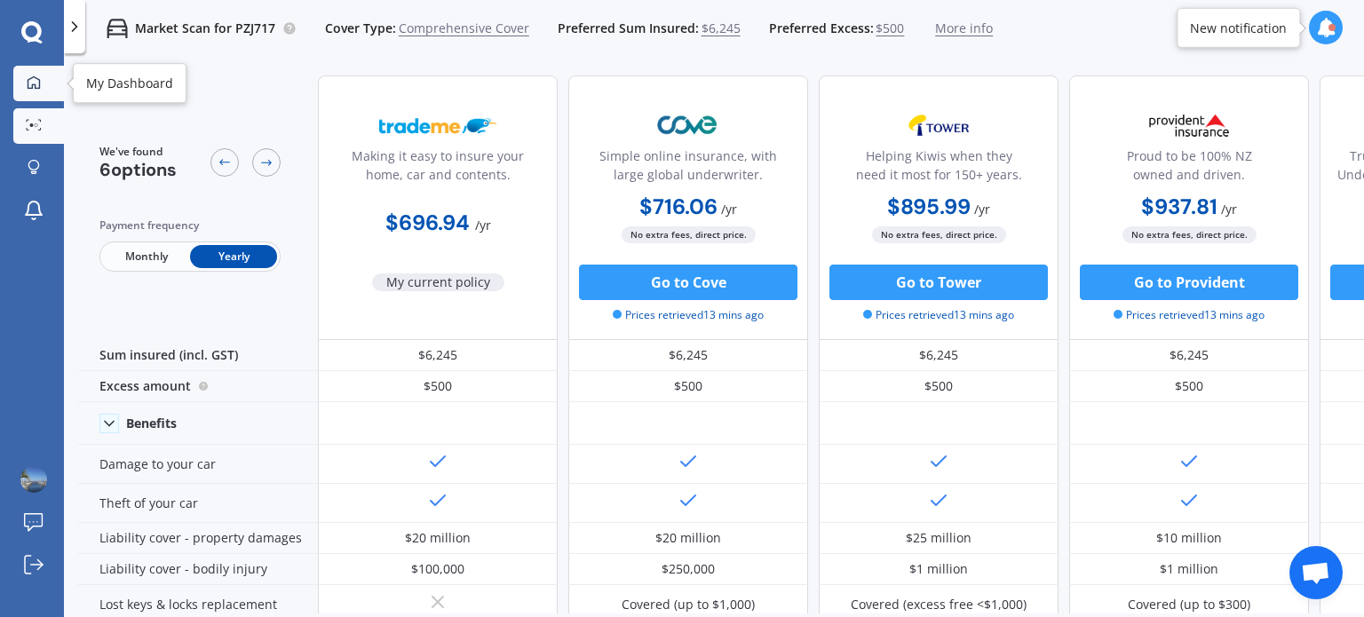
click at [32, 88] on icon at bounding box center [34, 81] width 12 height 12
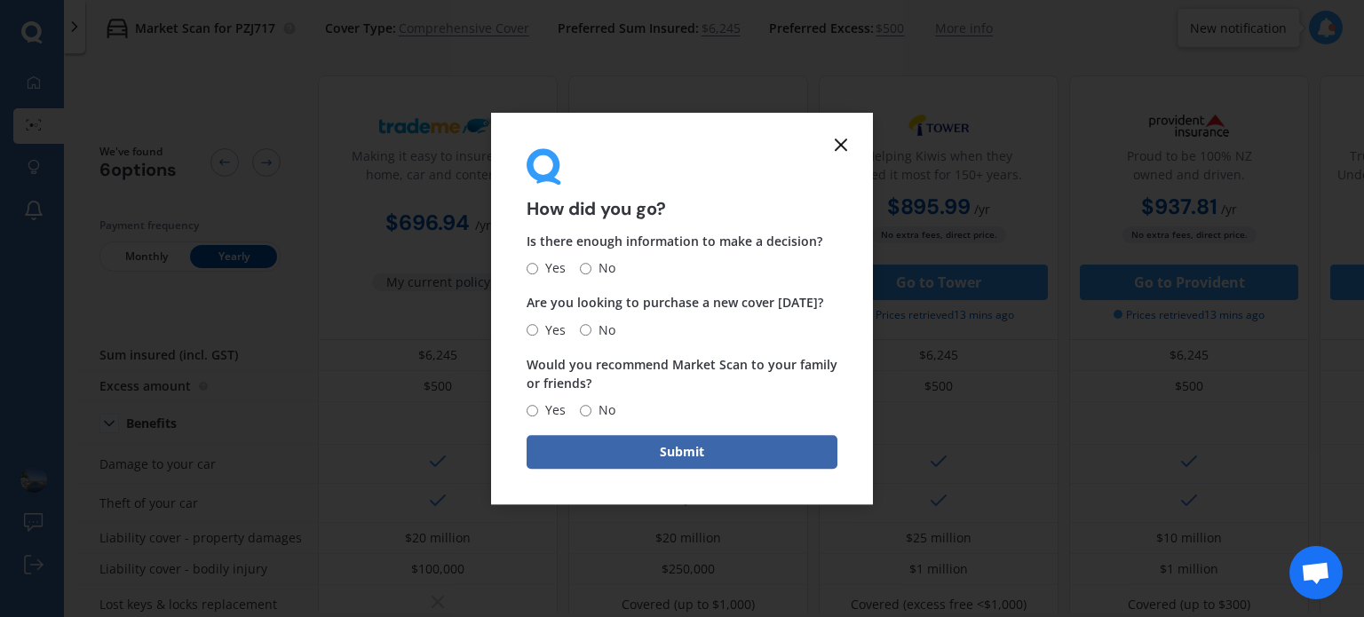
click at [842, 141] on icon at bounding box center [840, 144] width 21 height 21
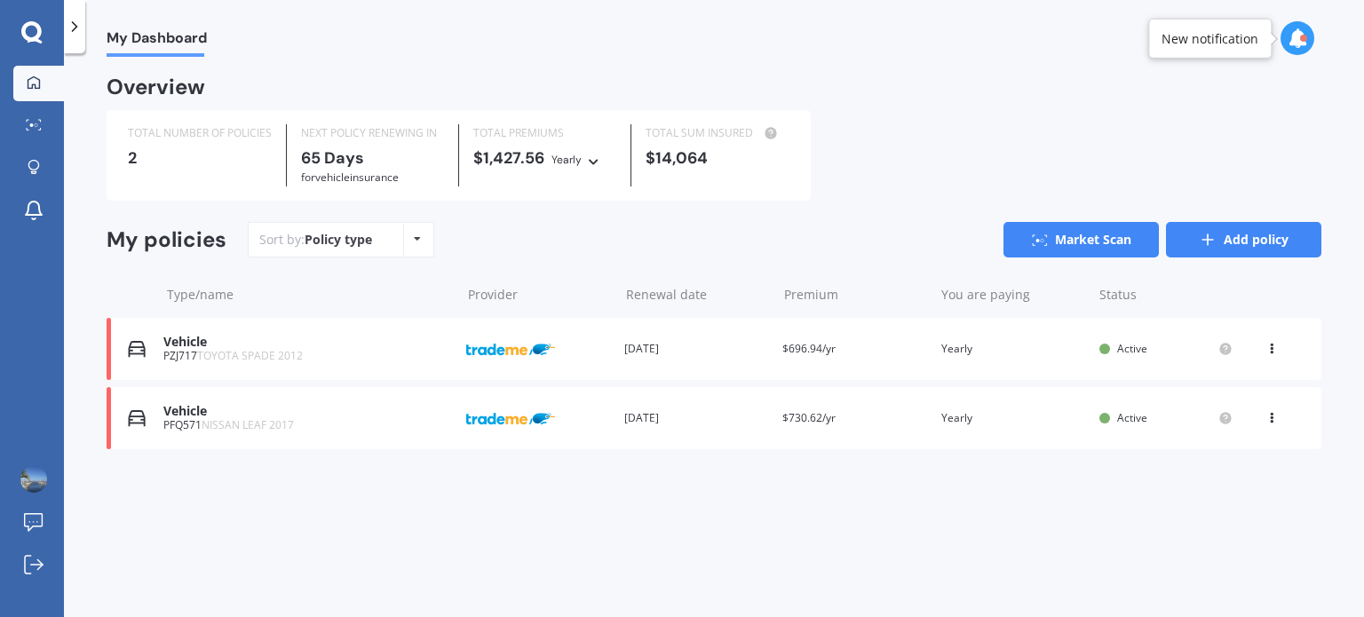
click at [1211, 242] on icon at bounding box center [1208, 240] width 18 height 18
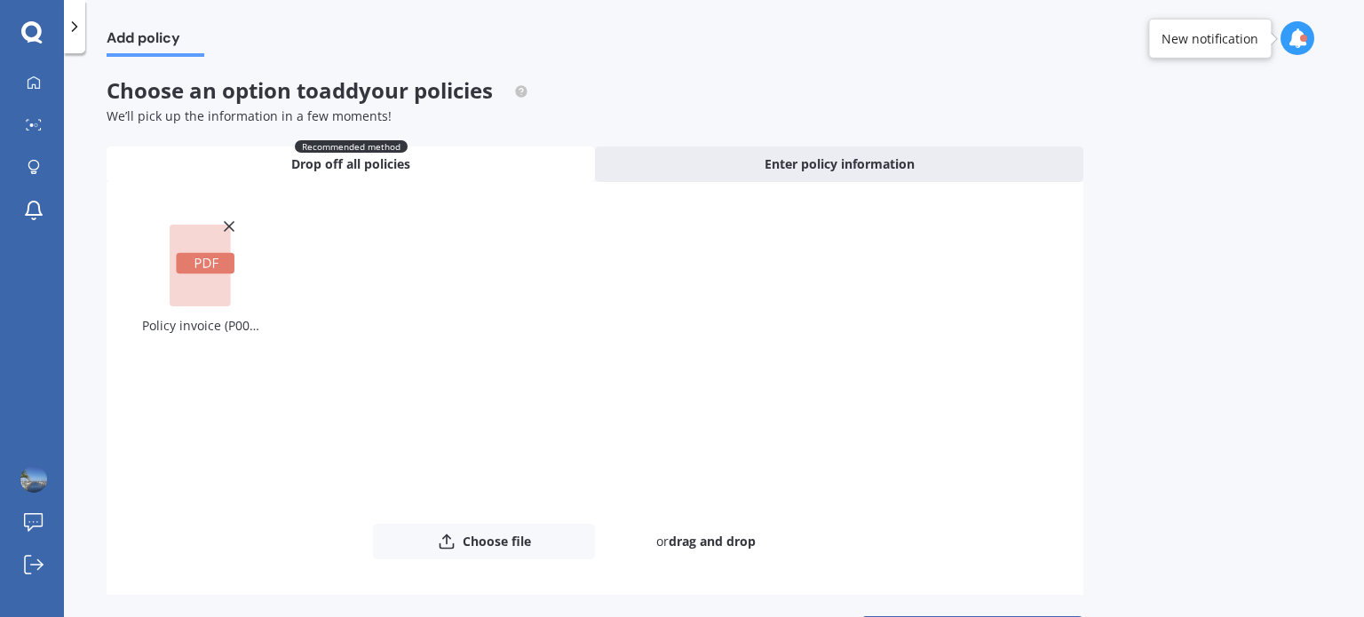
scroll to position [64, 0]
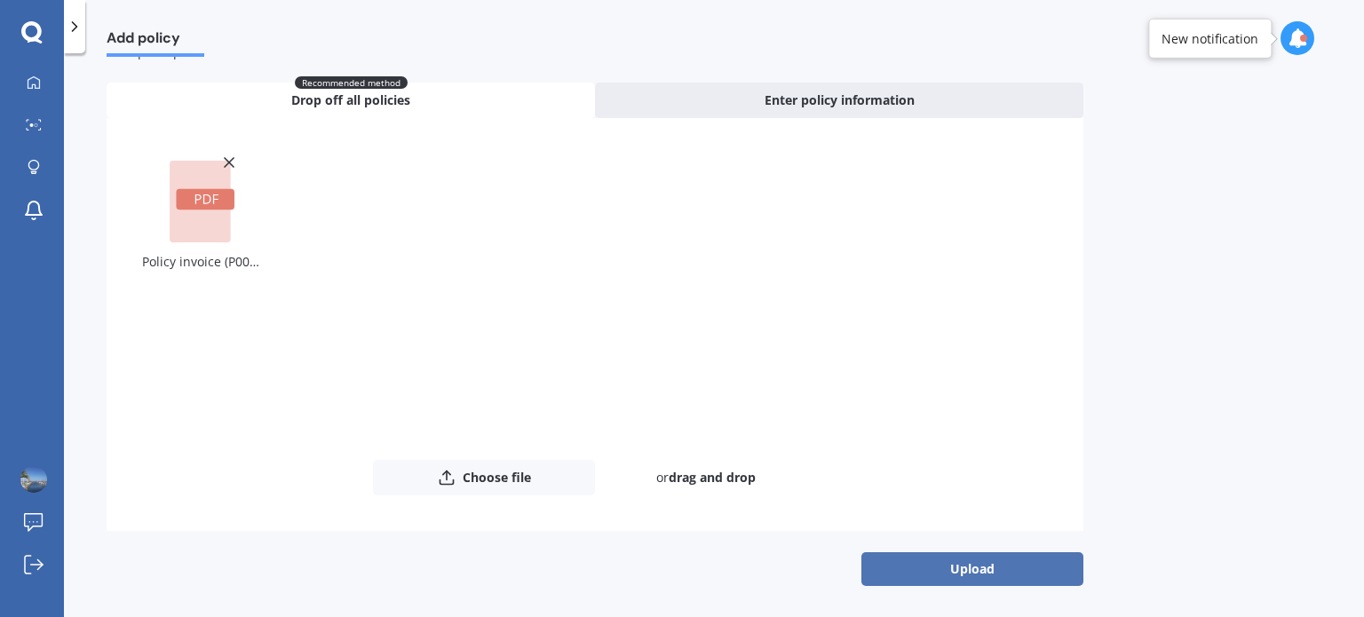
click at [941, 570] on button "Upload" at bounding box center [972, 569] width 222 height 34
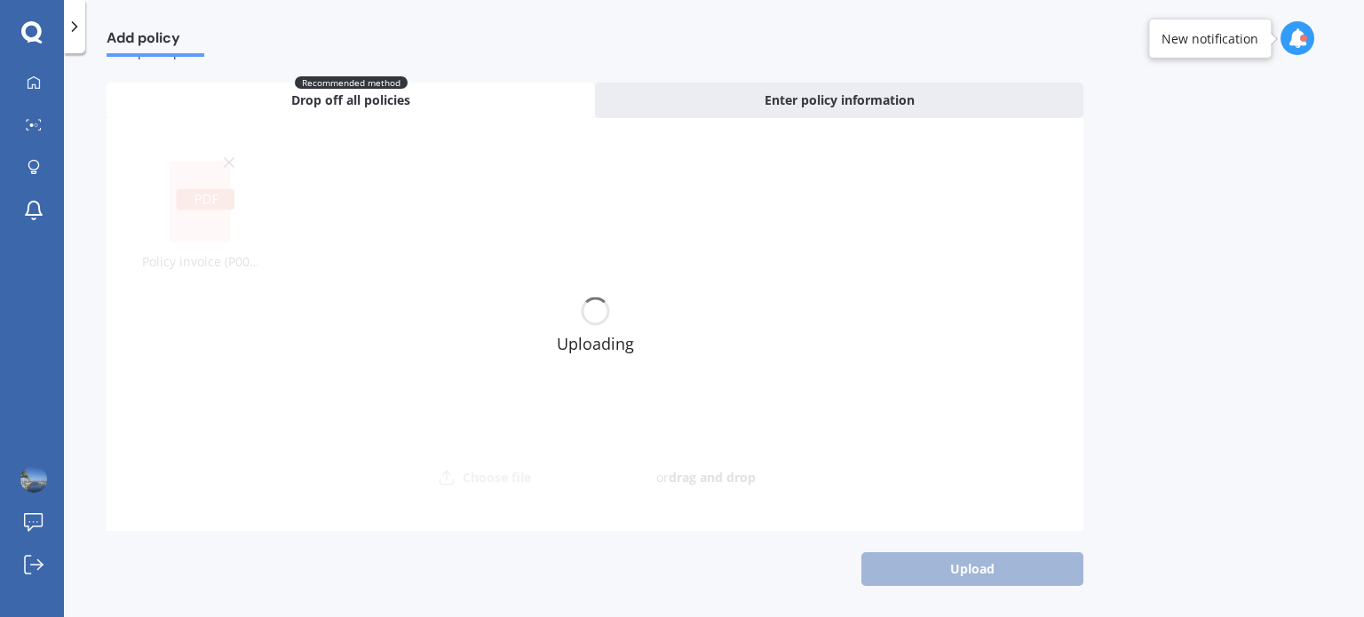
scroll to position [0, 0]
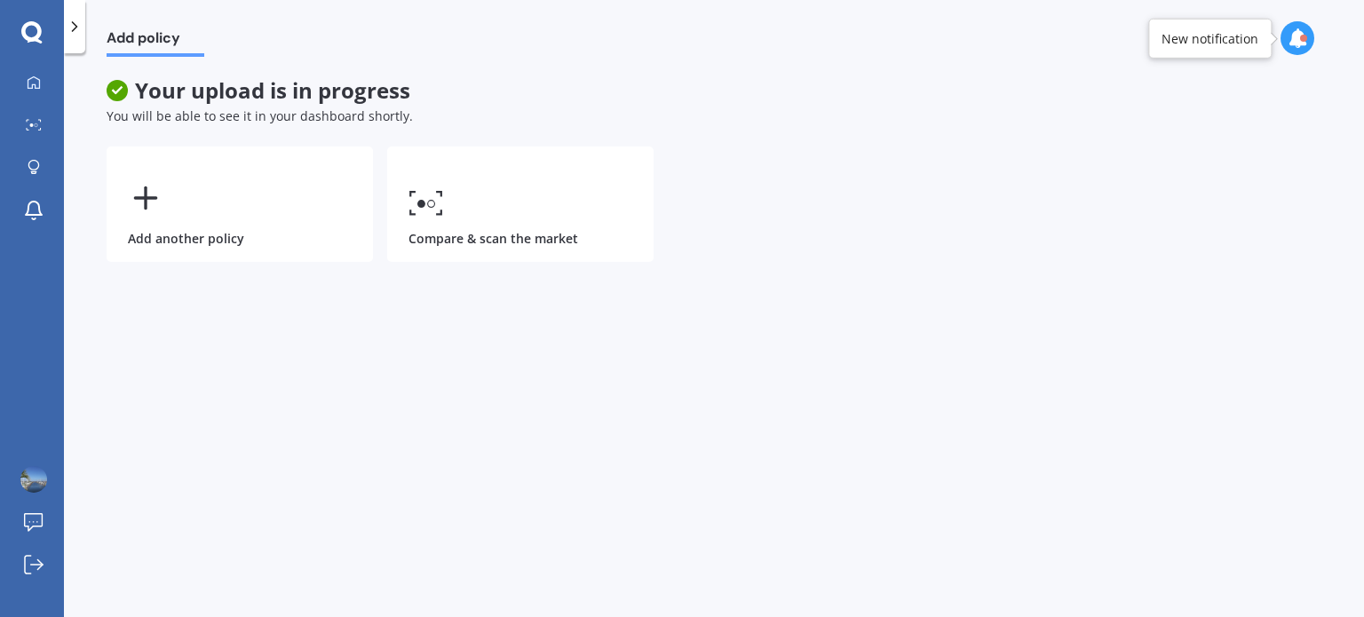
click at [245, 92] on span "Your upload is in progress" at bounding box center [595, 91] width 977 height 26
click at [32, 77] on icon at bounding box center [34, 82] width 14 height 14
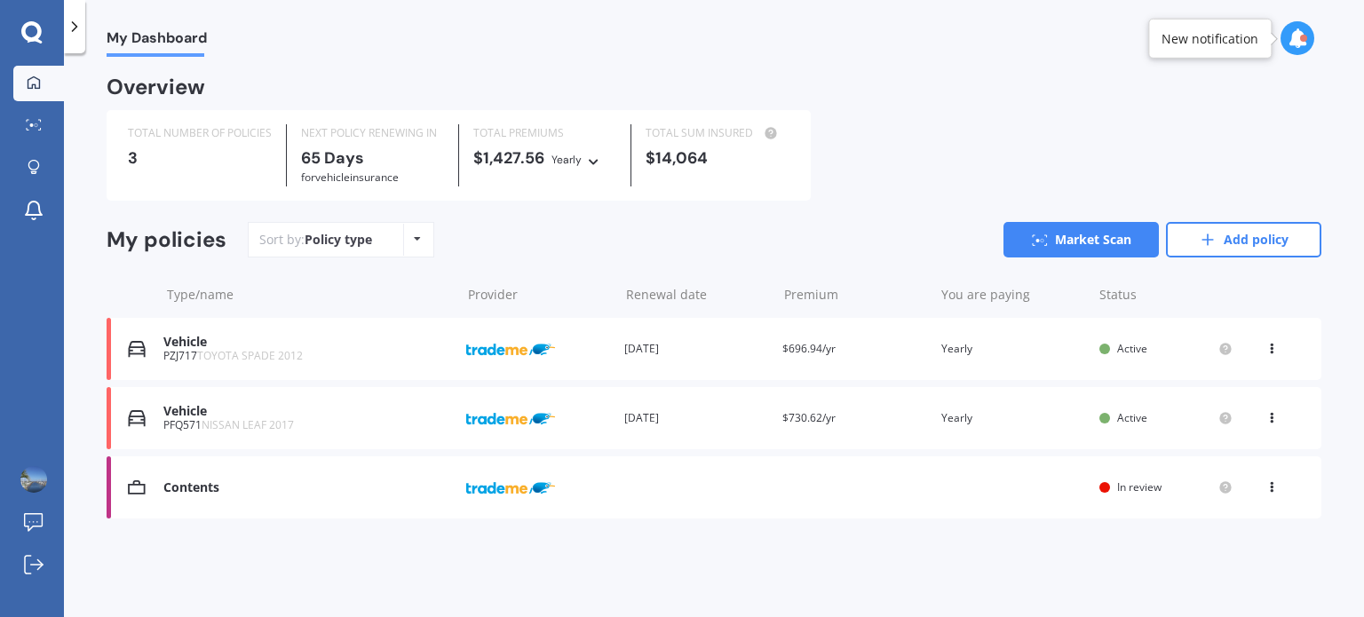
click at [1097, 492] on div "Contents Provider Renewal date Premium You are paying Status In review View opt…" at bounding box center [714, 487] width 1215 height 62
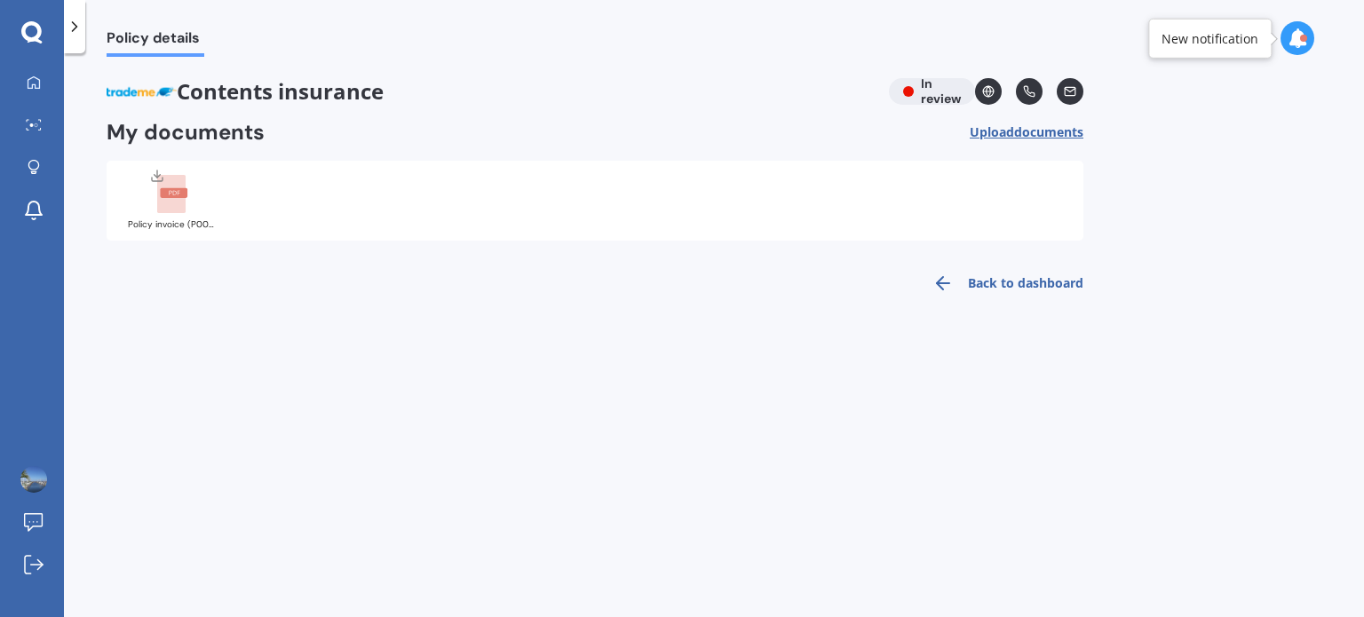
click at [1022, 283] on link "Back to dashboard" at bounding box center [1003, 283] width 162 height 43
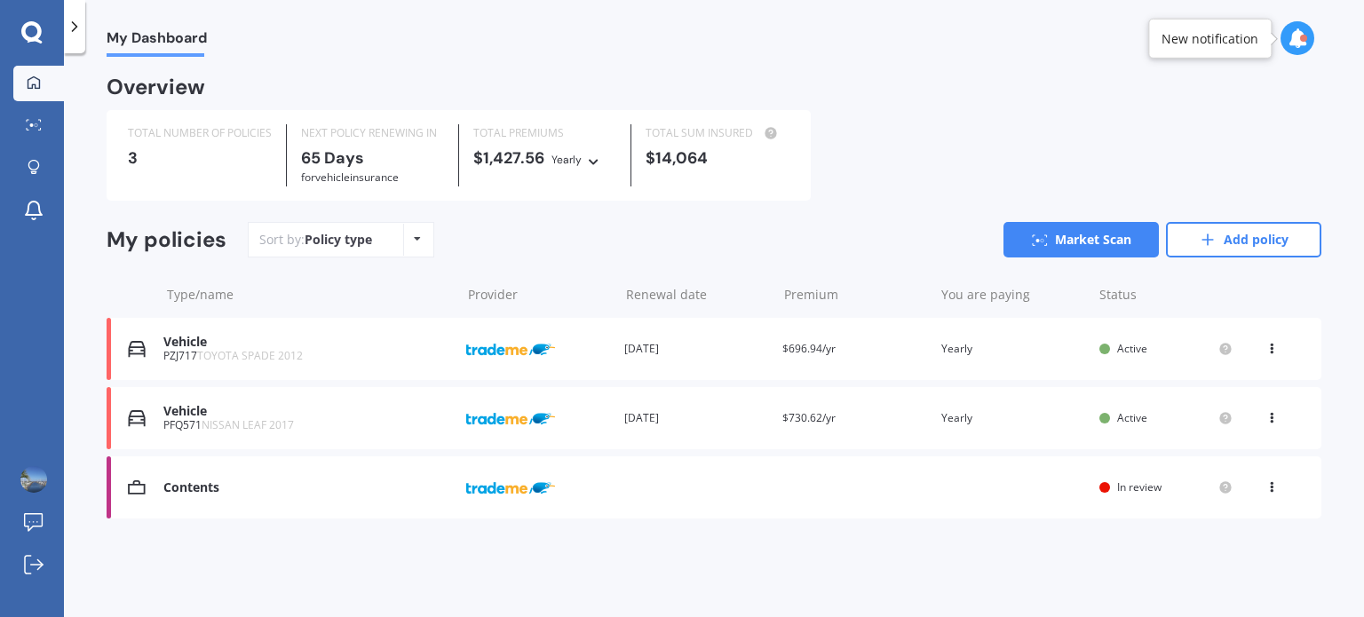
click at [867, 202] on div "Overview TOTAL NUMBER OF POLICIES 3 NEXT POLICY RENEWING [DATE] for Vehicle ins…" at bounding box center [714, 319] width 1215 height 483
click at [29, 30] on icon at bounding box center [31, 32] width 21 height 23
